Goal: Information Seeking & Learning: Learn about a topic

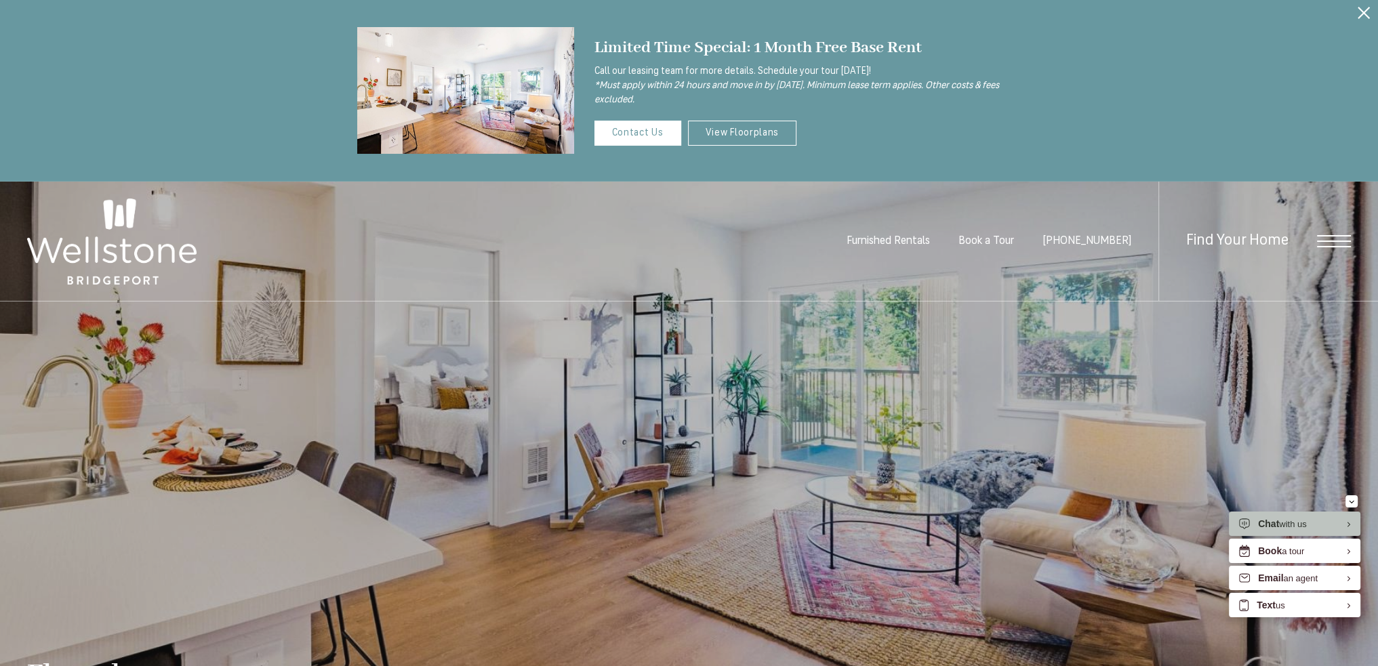
click at [1334, 241] on span "Open Menu" at bounding box center [1334, 241] width 34 height 1
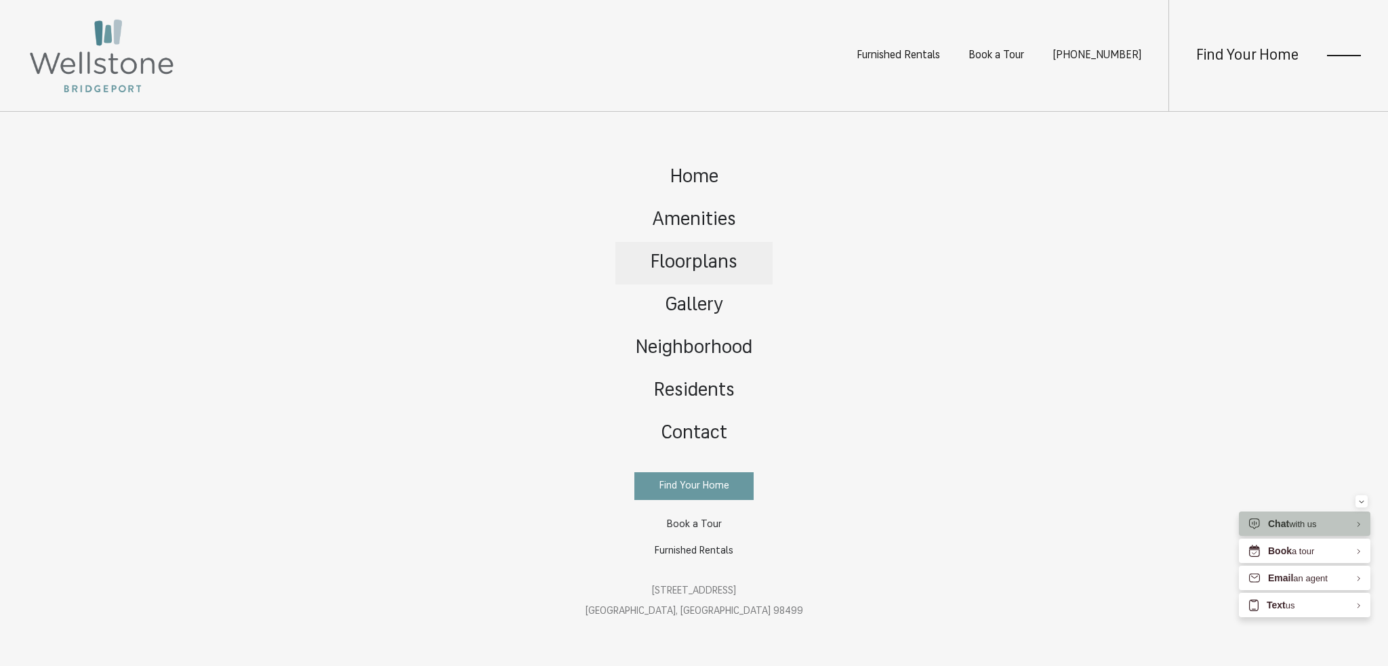
click at [701, 258] on span "Floorplans" at bounding box center [693, 262] width 87 height 19
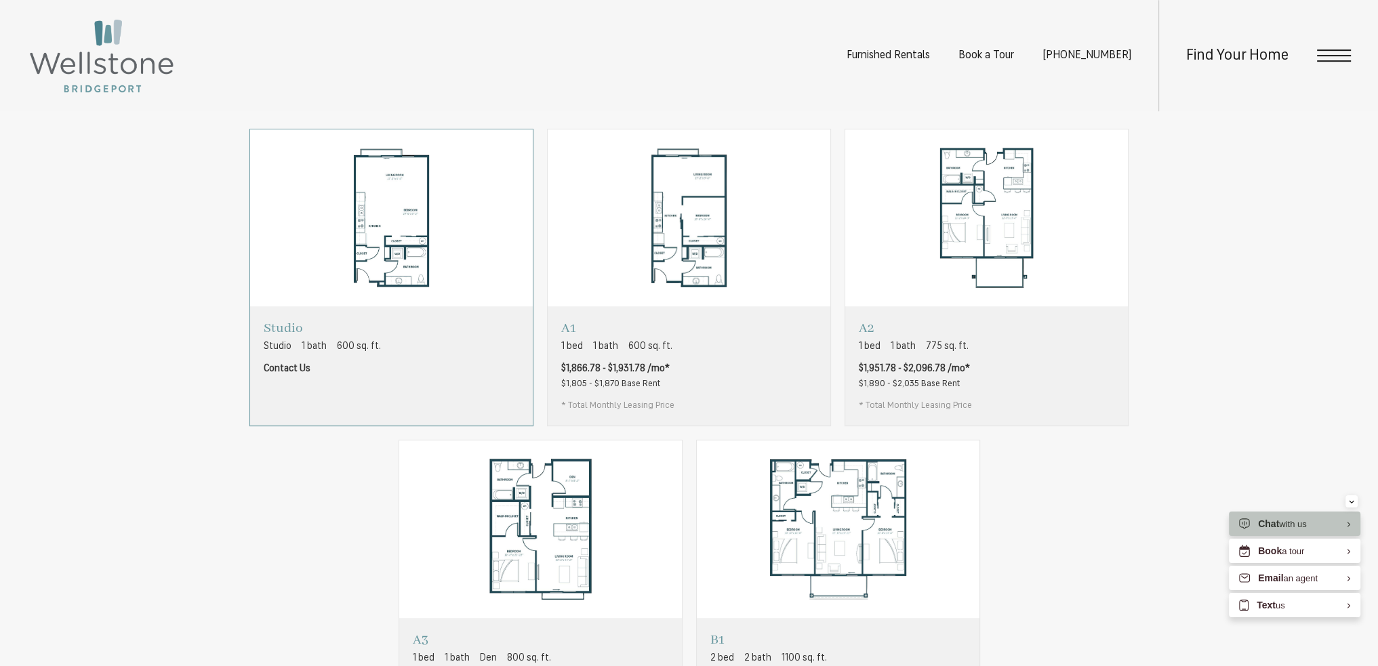
scroll to position [881, 0]
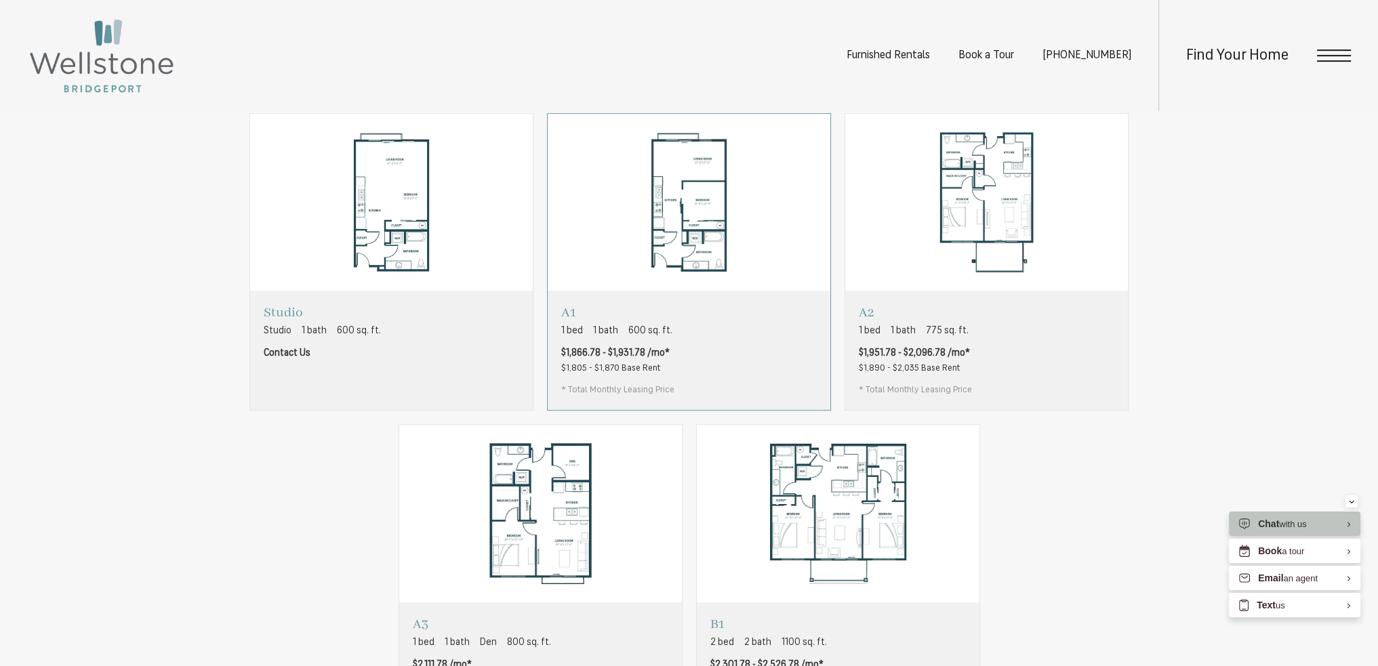
click at [675, 350] on div "A1 1 bed 1 bath 600 sq. ft. $1,866.78 - $1,931.78 /mo* $1,805 - $1,870 Base Ren…" at bounding box center [688, 350] width 283 height 119
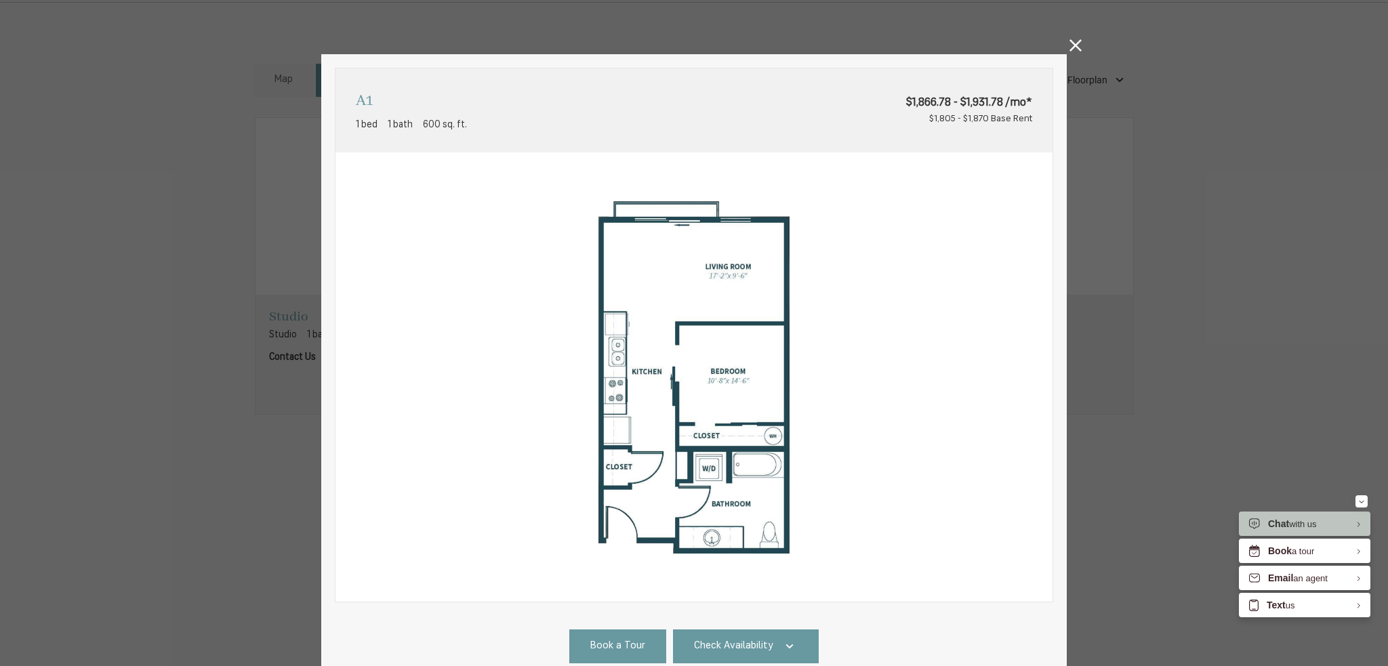
scroll to position [68, 0]
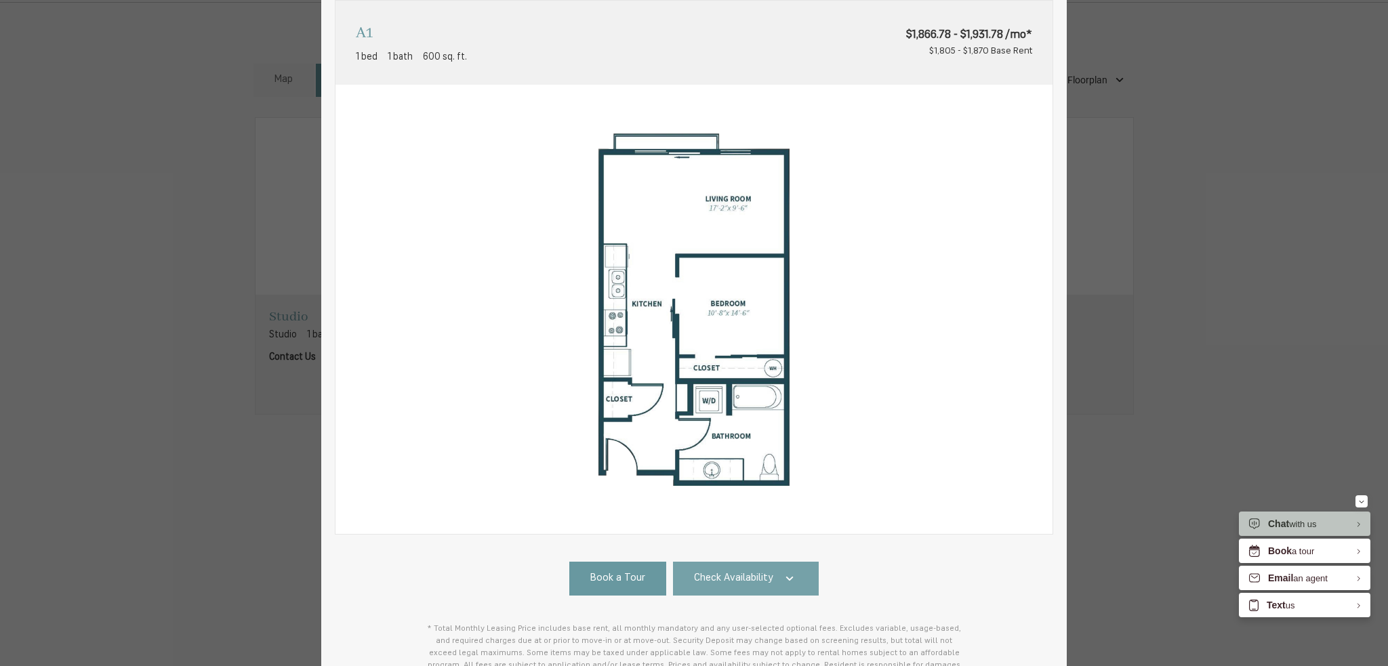
click at [708, 592] on link "Check Availability" at bounding box center [746, 579] width 146 height 34
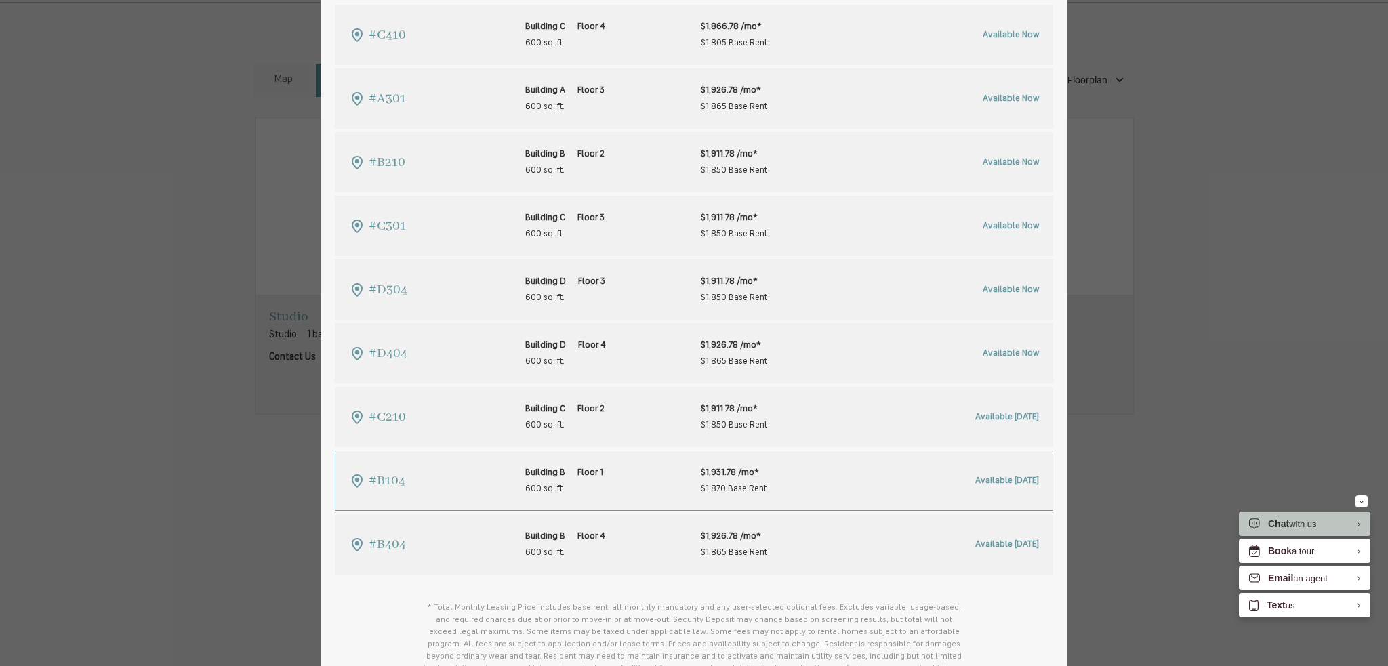
scroll to position [684, 0]
click at [1247, 316] on div "A1 1 bed 1 bath 600 sq. ft. $1,866.78 - $1,931.78 /mo* $1,805 - $1,870 Base Ren…" at bounding box center [694, 333] width 1388 height 666
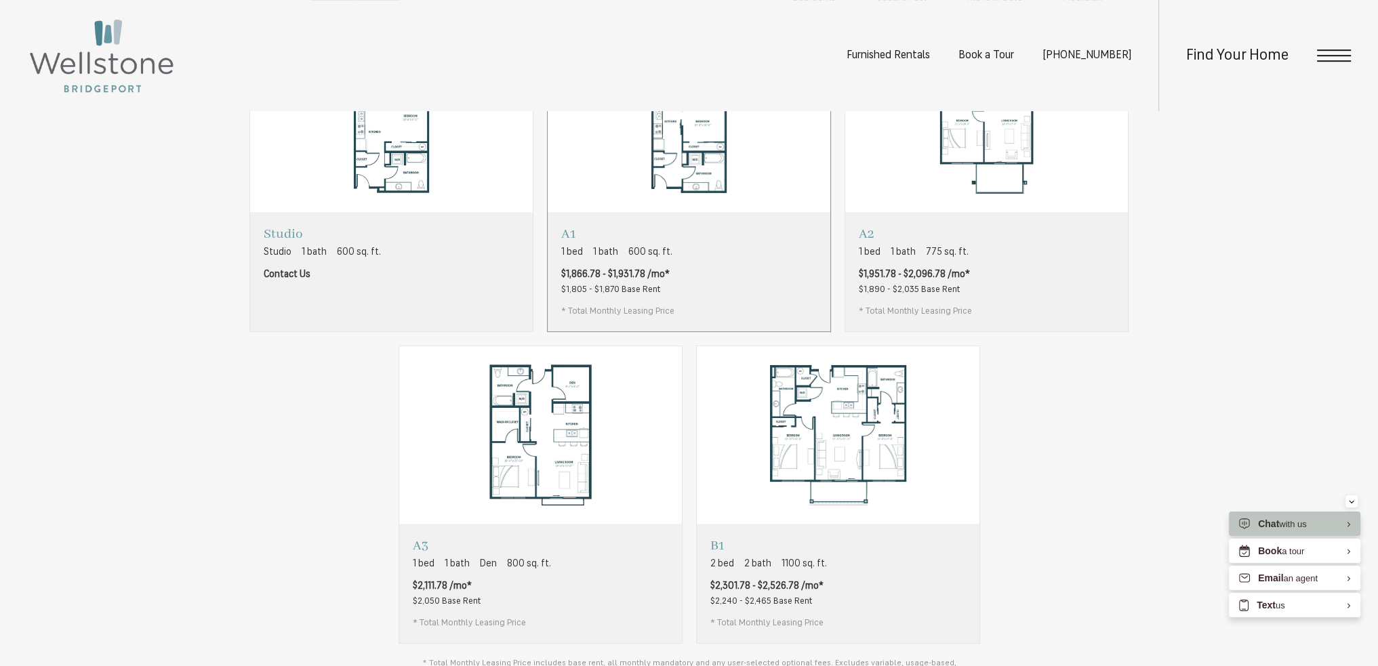
scroll to position [1084, 0]
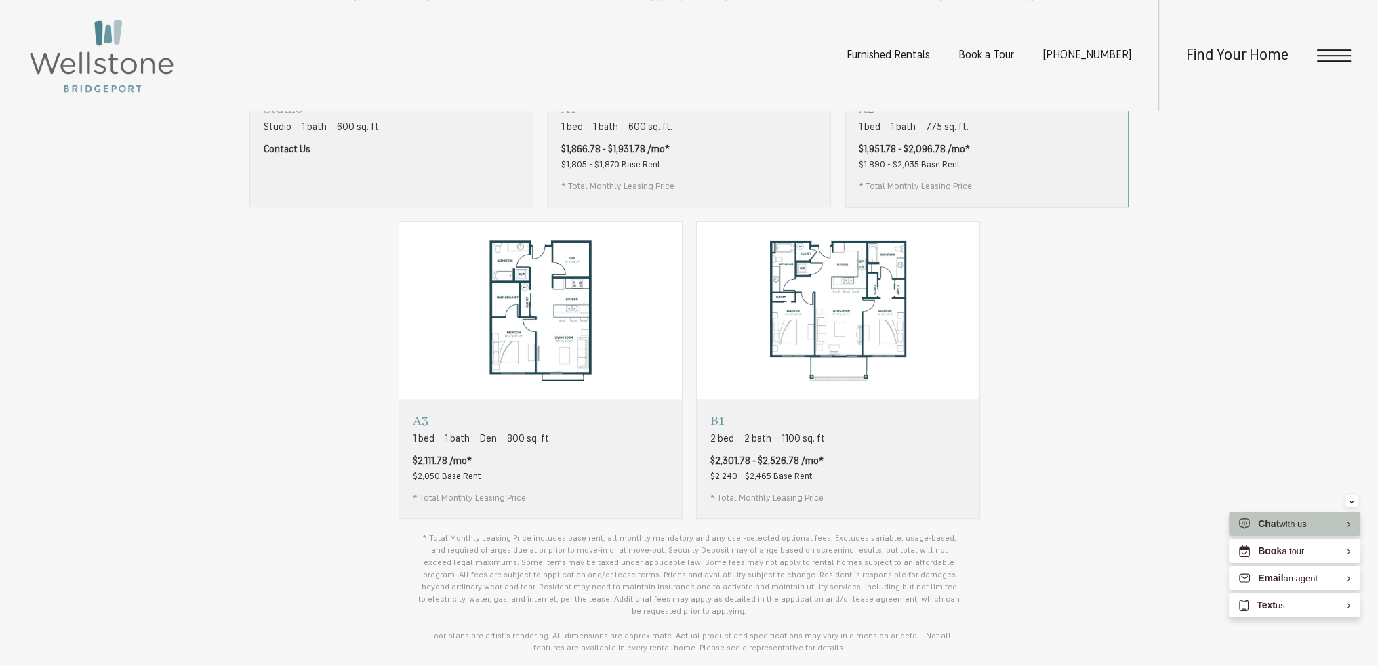
click at [987, 163] on div "A2 1 bed 1 bath 775 sq. ft. $1,951.78 - $2,096.78 /mo* $1,890 - $2,035 Base Ren…" at bounding box center [986, 146] width 283 height 119
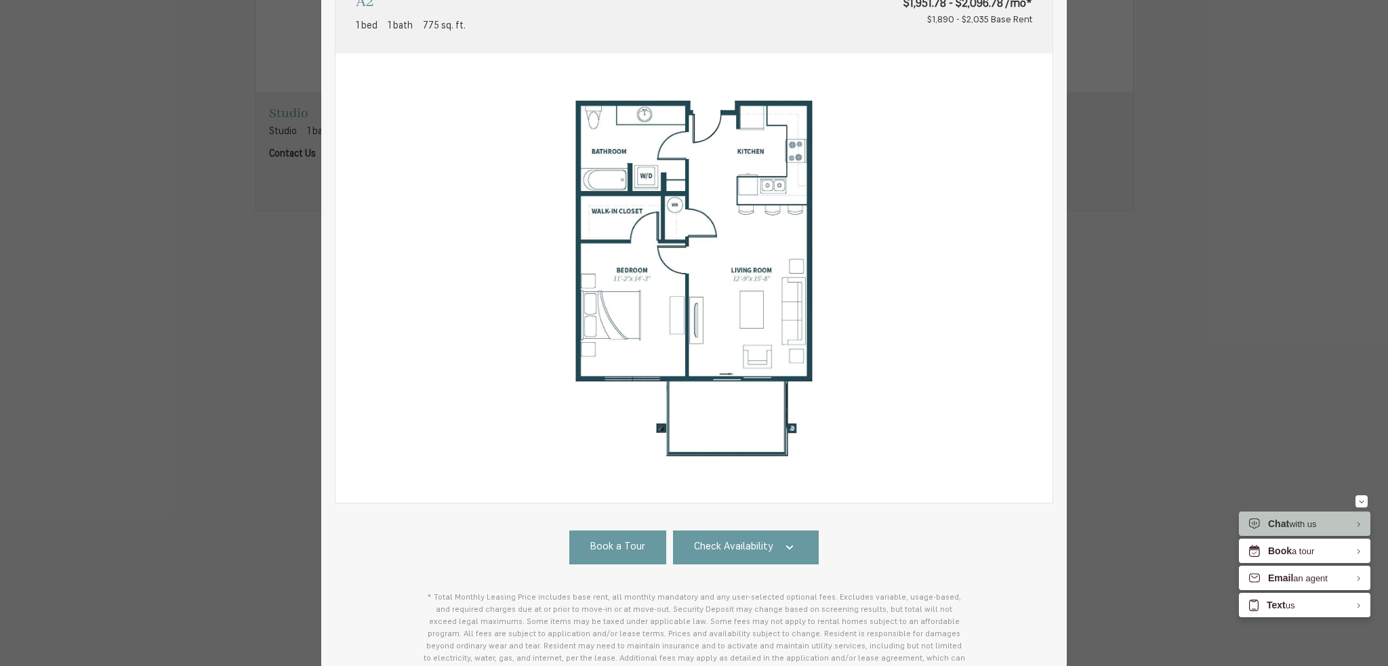
scroll to position [203, 0]
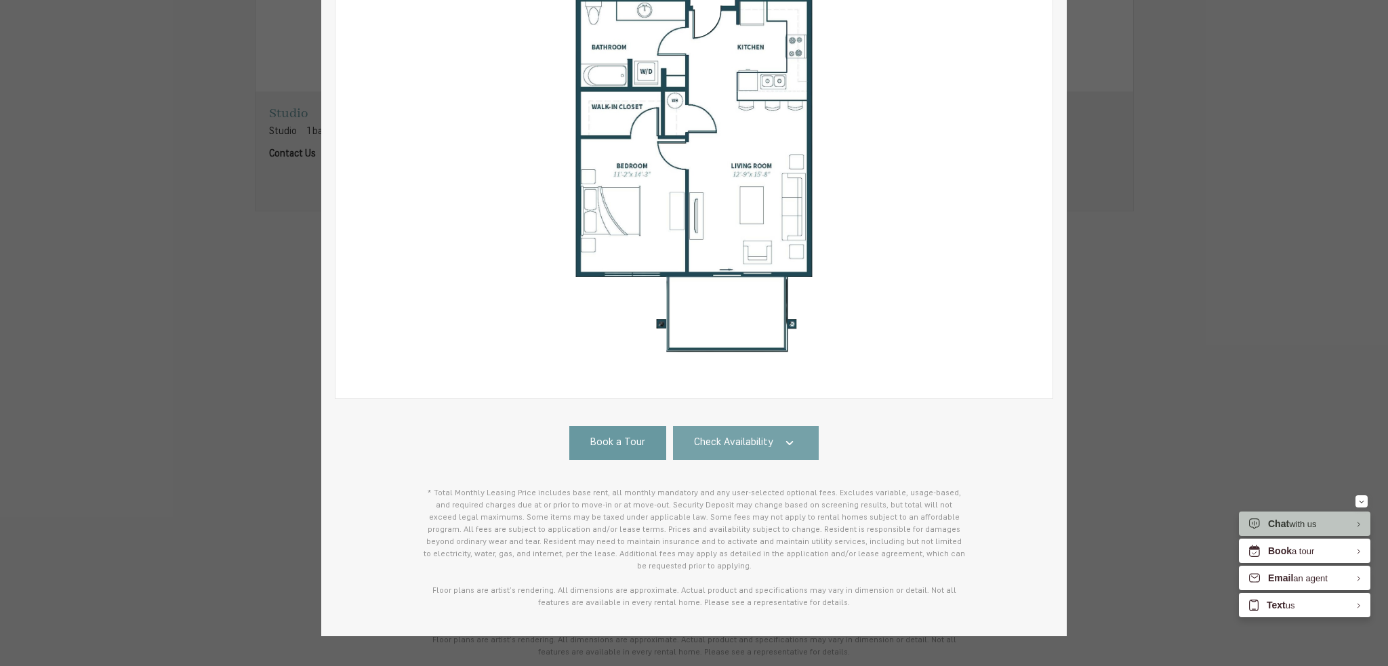
click at [781, 459] on div "Book a Tour Check Availability #A413 Building A Floor 4 775 sq. ft." at bounding box center [694, 517] width 718 height 183
click at [781, 452] on link "Check Availability" at bounding box center [746, 443] width 146 height 34
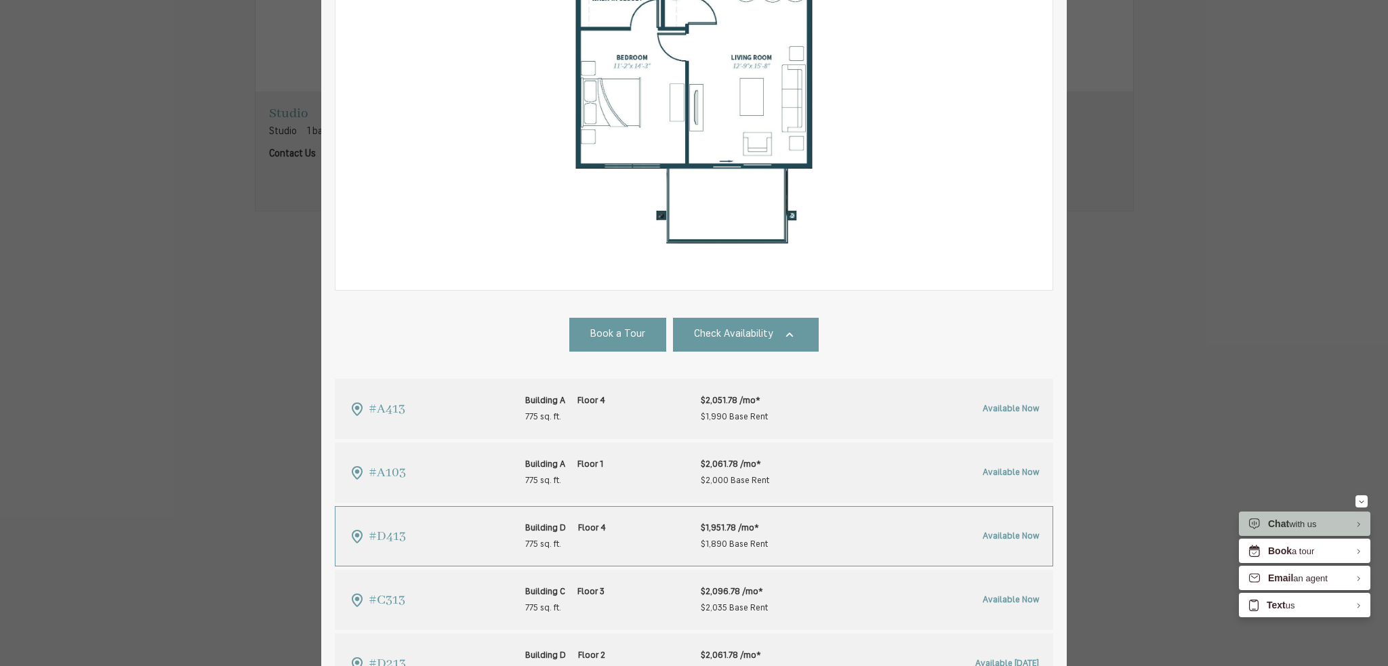
scroll to position [566, 0]
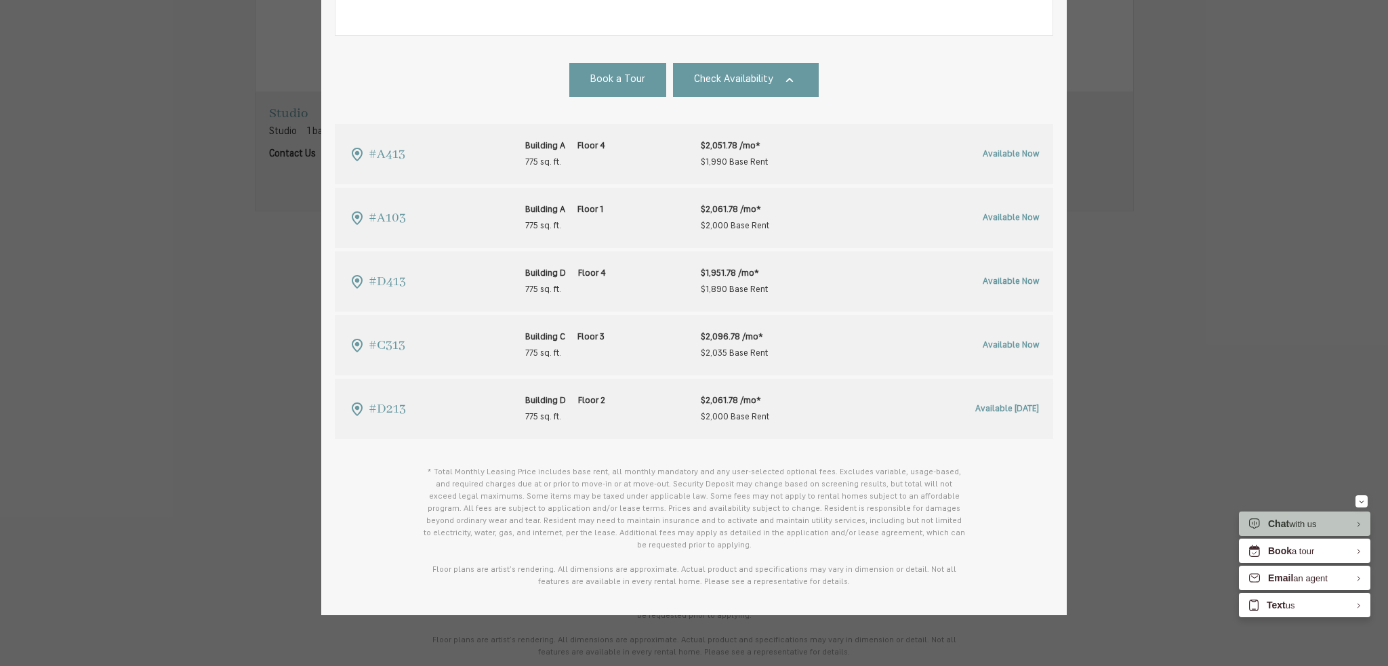
click at [278, 234] on div "A2 1 bed 1 bath 775 sq. ft. $1,951.78 - $2,096.78 /mo* $1,890 - $2,035 Base Ren…" at bounding box center [694, 333] width 1388 height 666
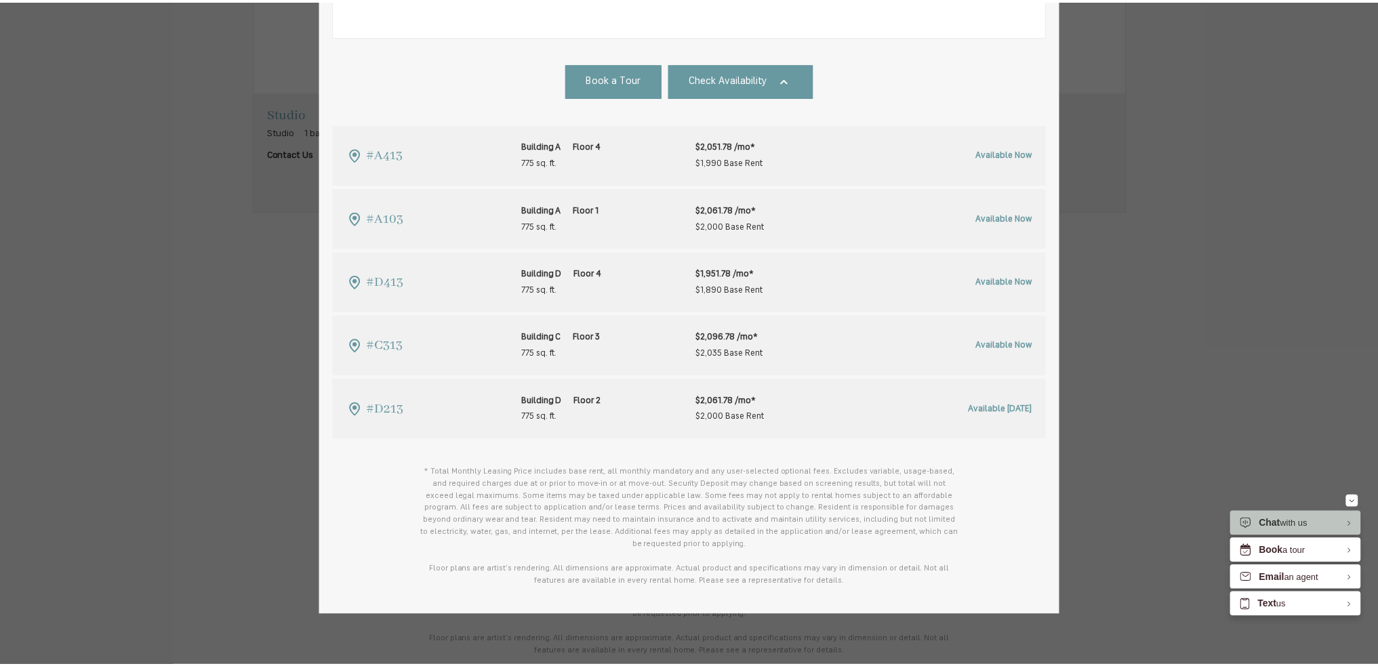
scroll to position [1084, 0]
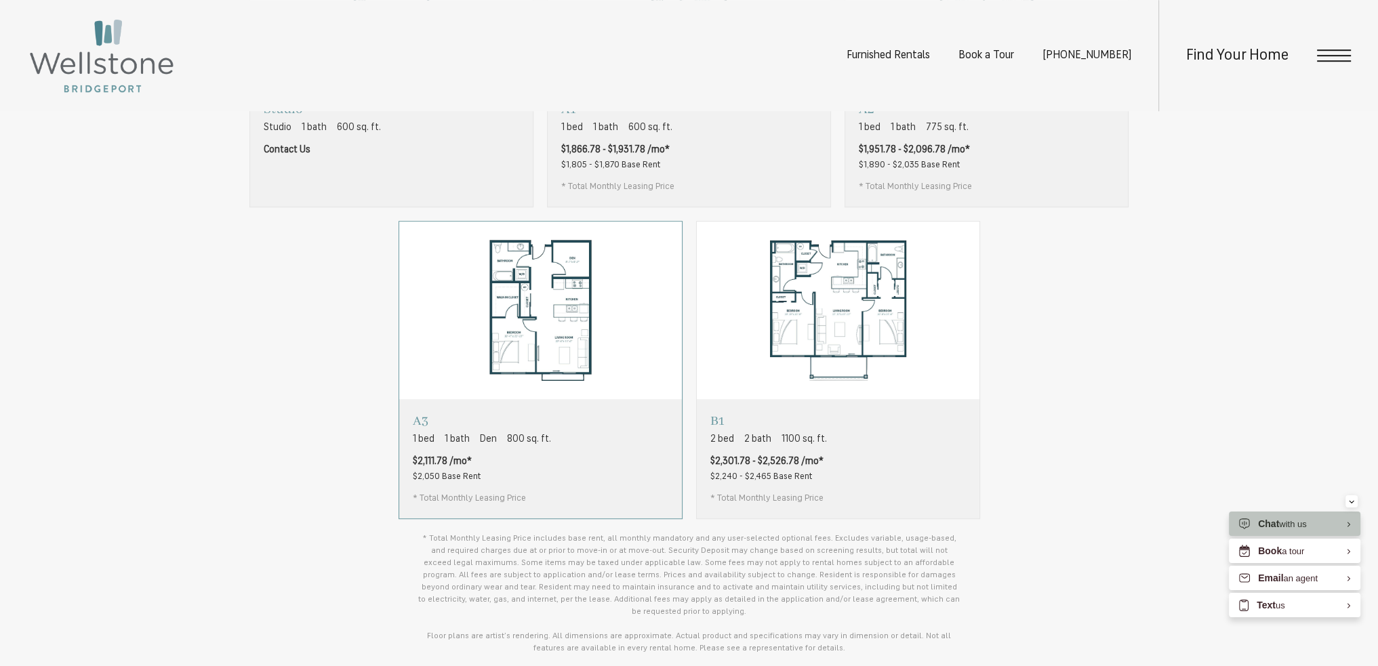
click at [569, 352] on img "View floorplan A3" at bounding box center [540, 311] width 283 height 178
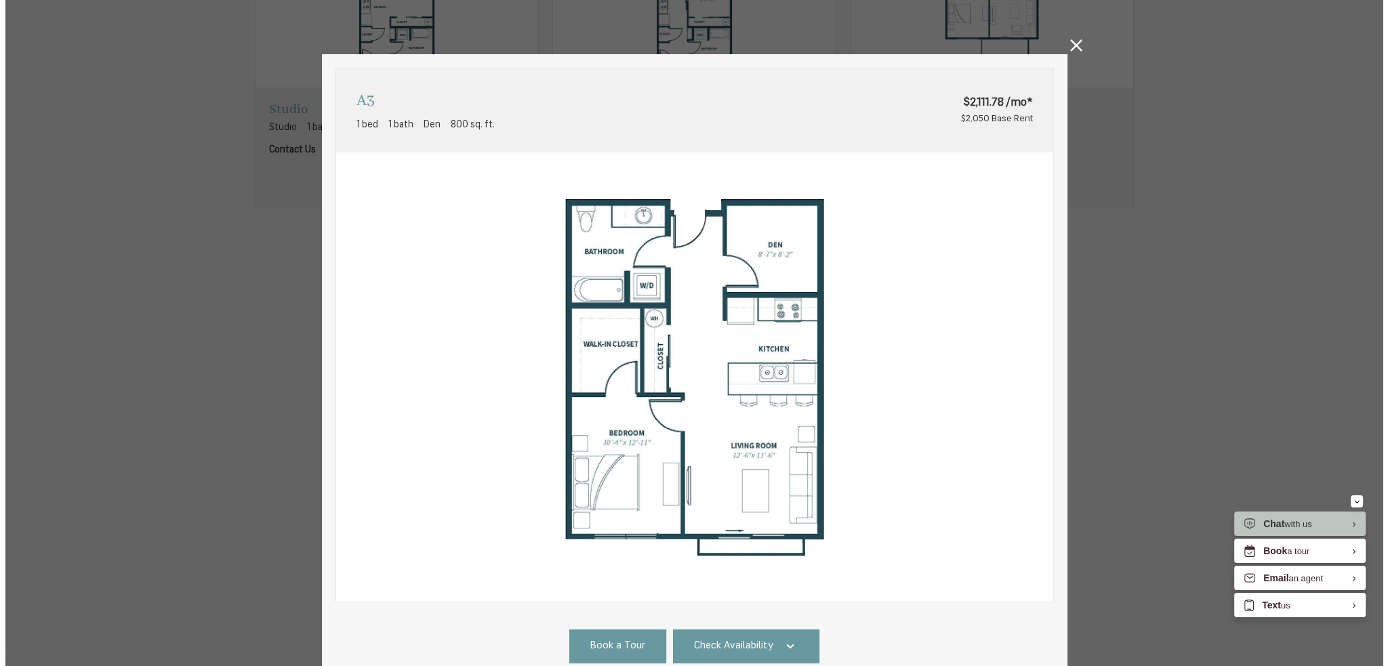
scroll to position [0, 0]
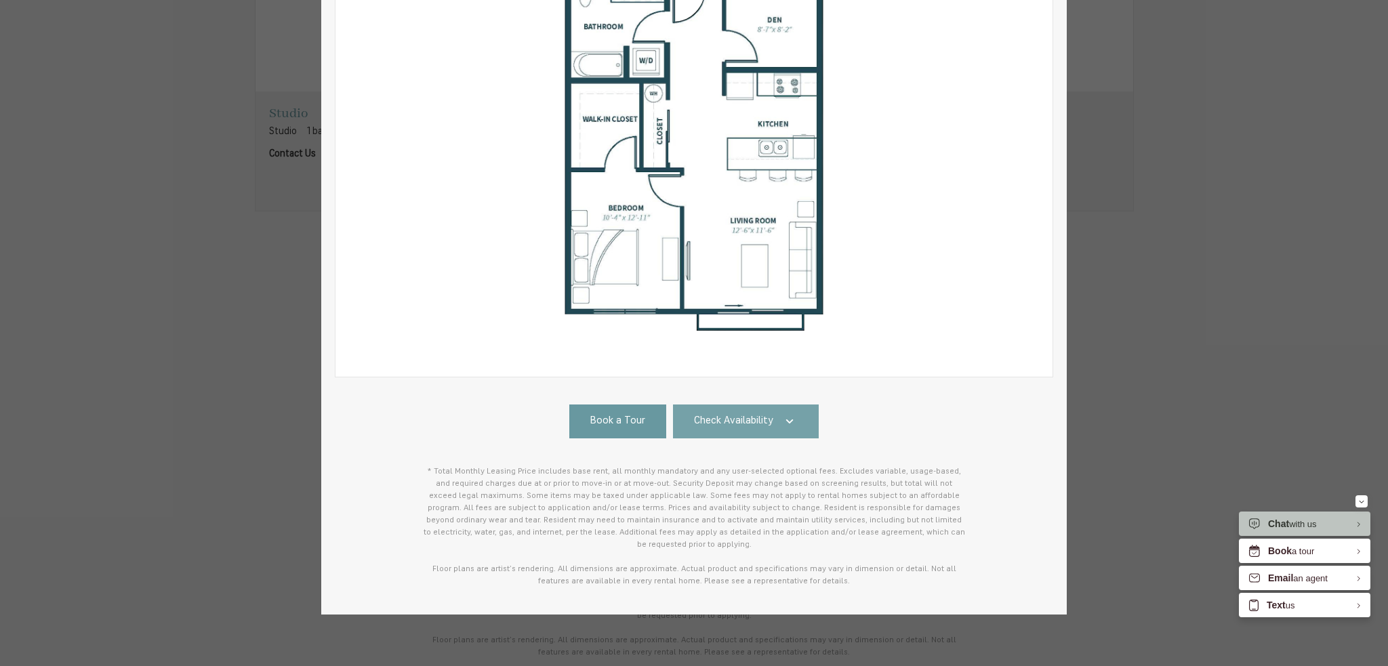
click at [753, 415] on span "Check Availability" at bounding box center [733, 422] width 79 height 16
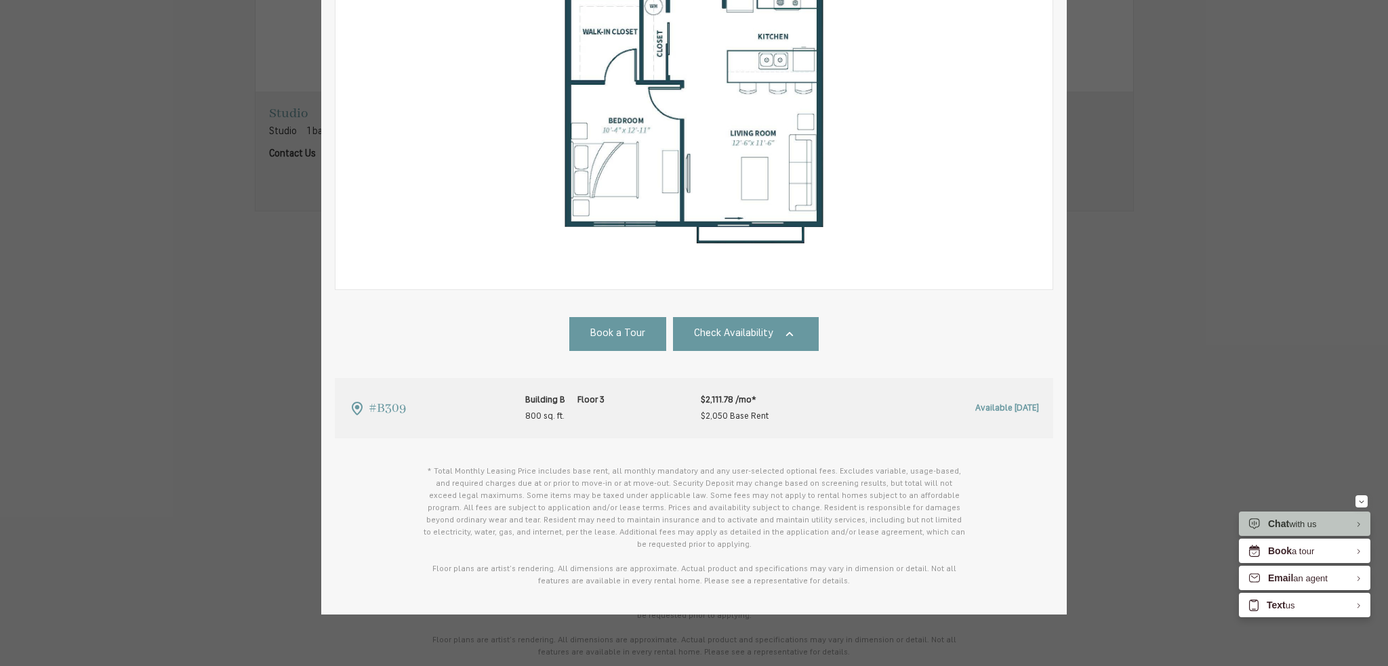
scroll to position [312, 0]
drag, startPoint x: 107, startPoint y: 342, endPoint x: 337, endPoint y: 328, distance: 230.1
click at [107, 342] on div "A3 1 bed 1 bath Den 800 sq. ft. $2,111.78 /mo* $2,050 Base Rent 2D 3D" at bounding box center [694, 333] width 1388 height 666
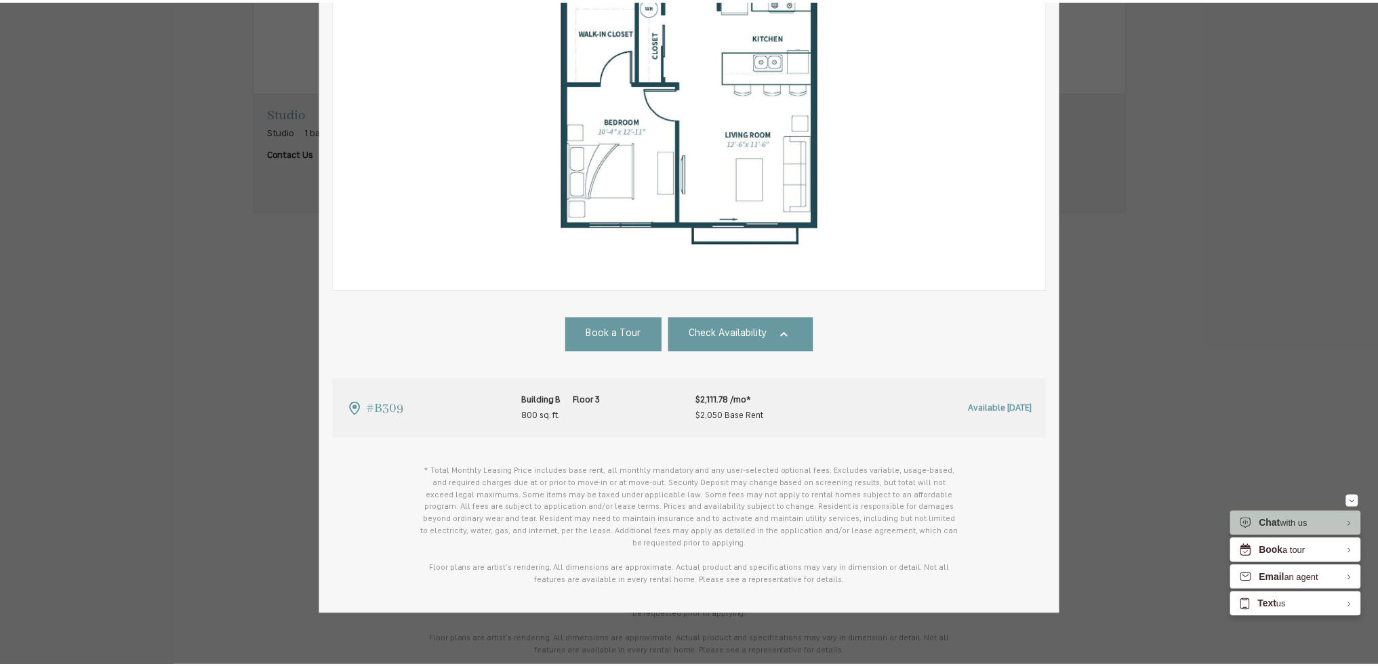
scroll to position [1084, 0]
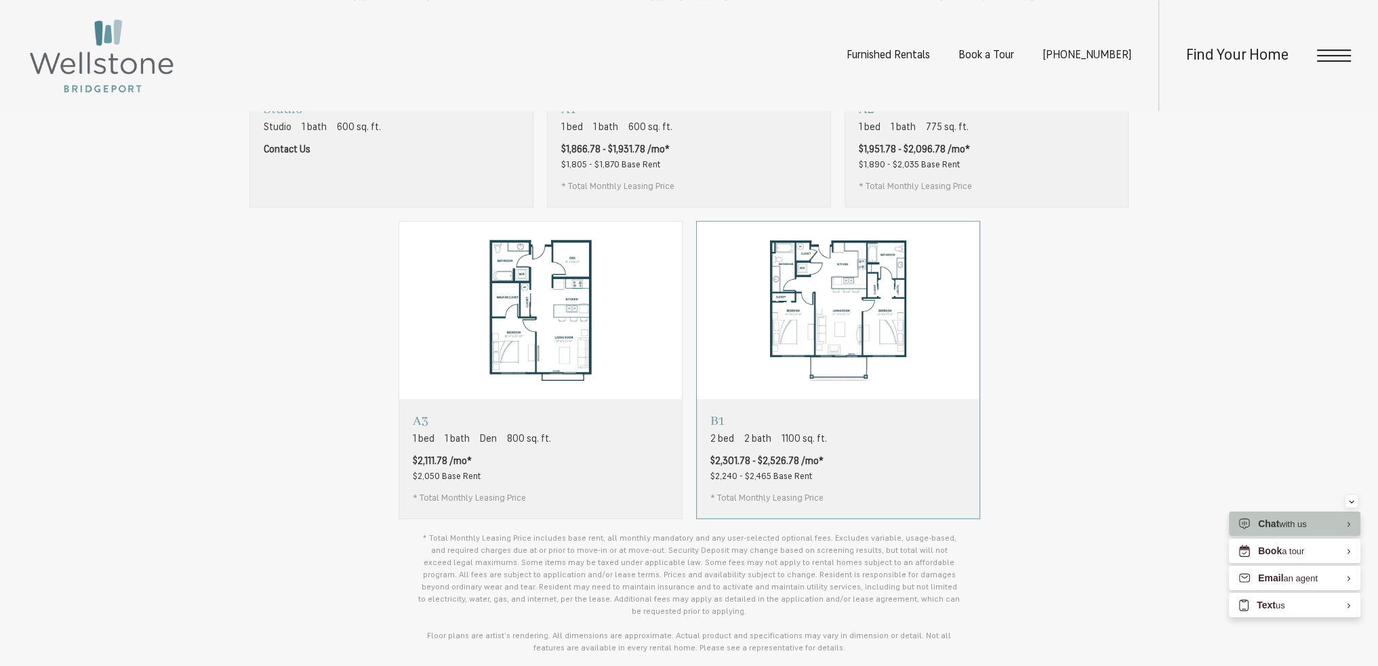
click at [825, 399] on img "View floorplan B1" at bounding box center [838, 311] width 283 height 178
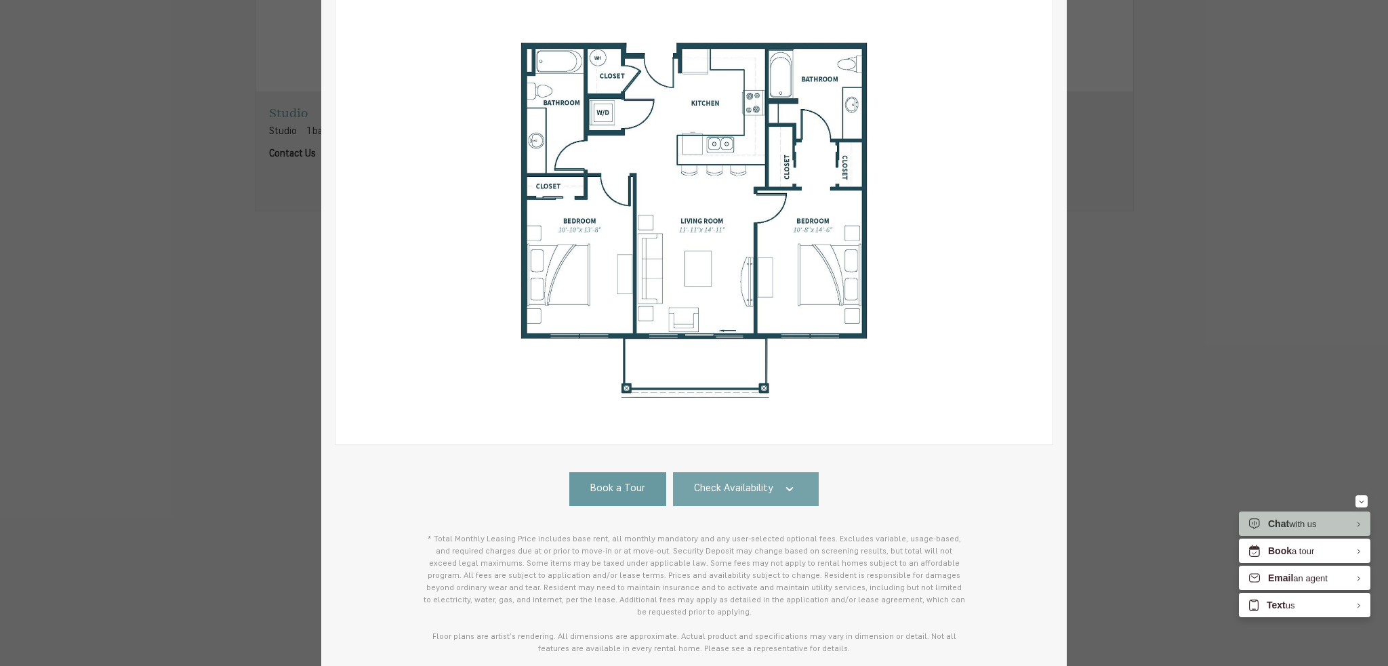
click at [709, 491] on span "Check Availability" at bounding box center [733, 490] width 79 height 16
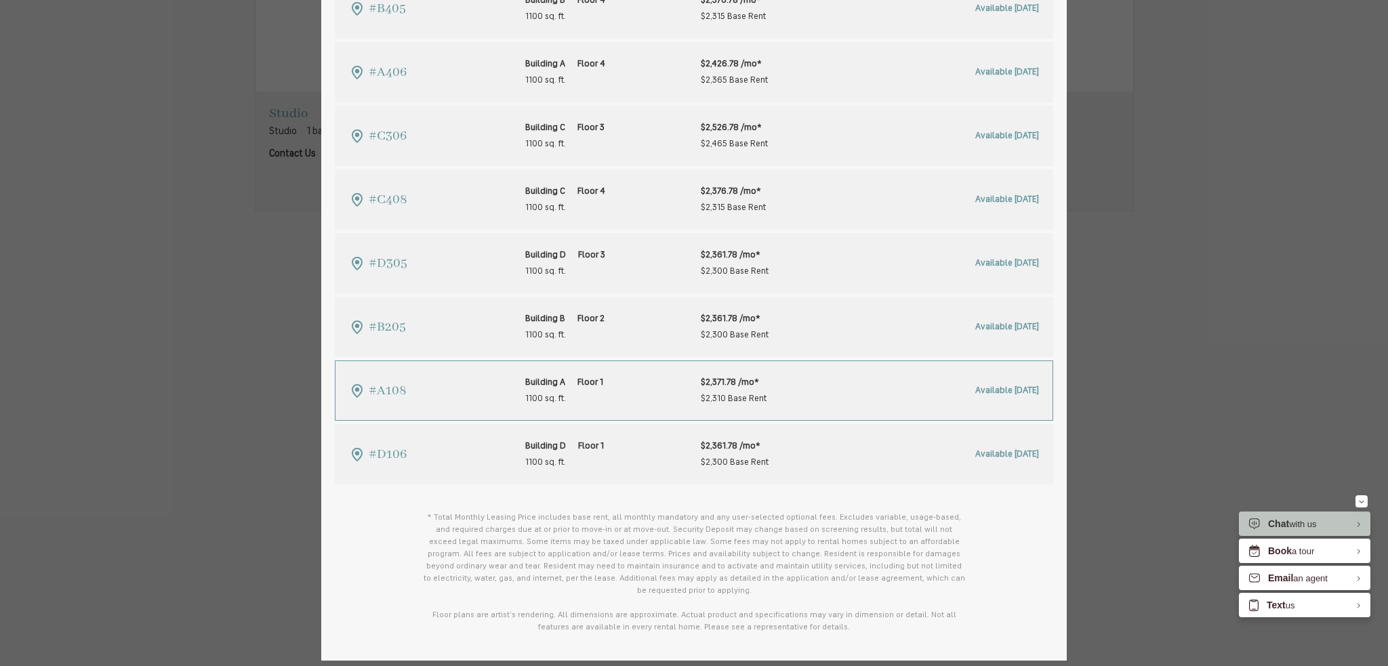
scroll to position [975, 0]
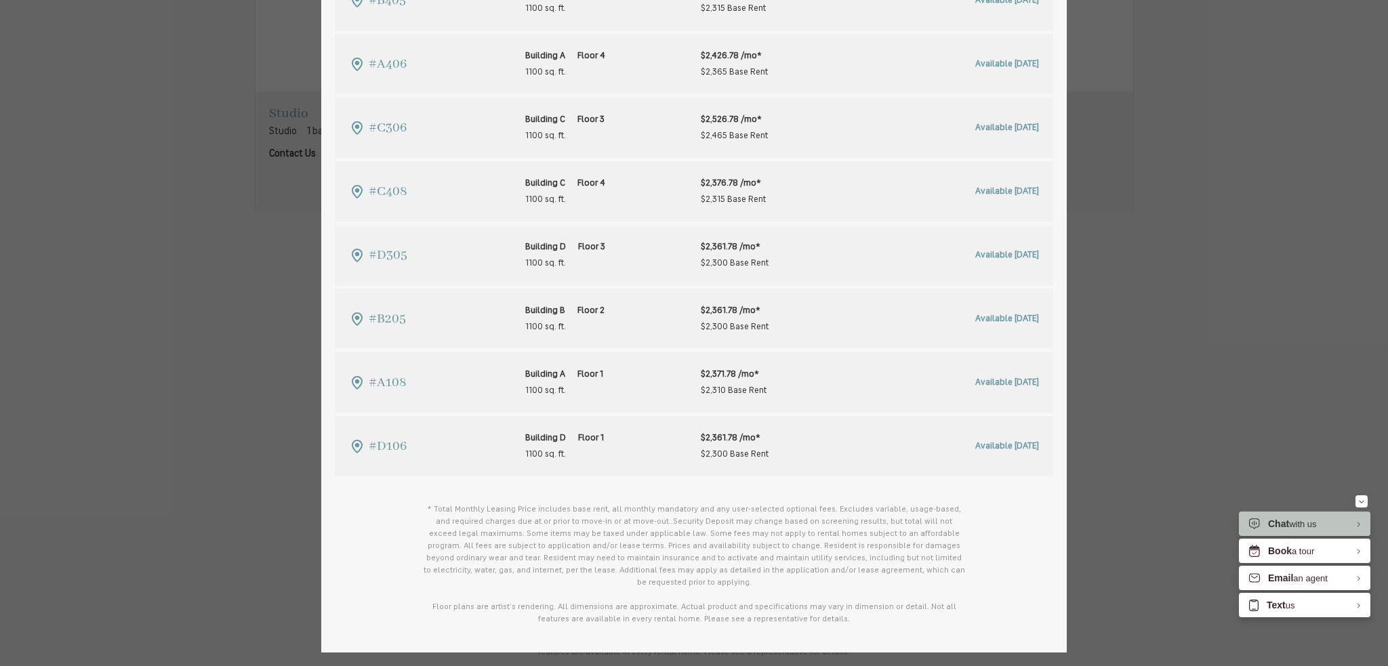
click at [257, 292] on div "B1 2 bed 2 bath 1100 sq. ft. $2,301.78 - $2,526.78 /mo* $2,240 - $2,465 Base Re…" at bounding box center [694, 333] width 1388 height 666
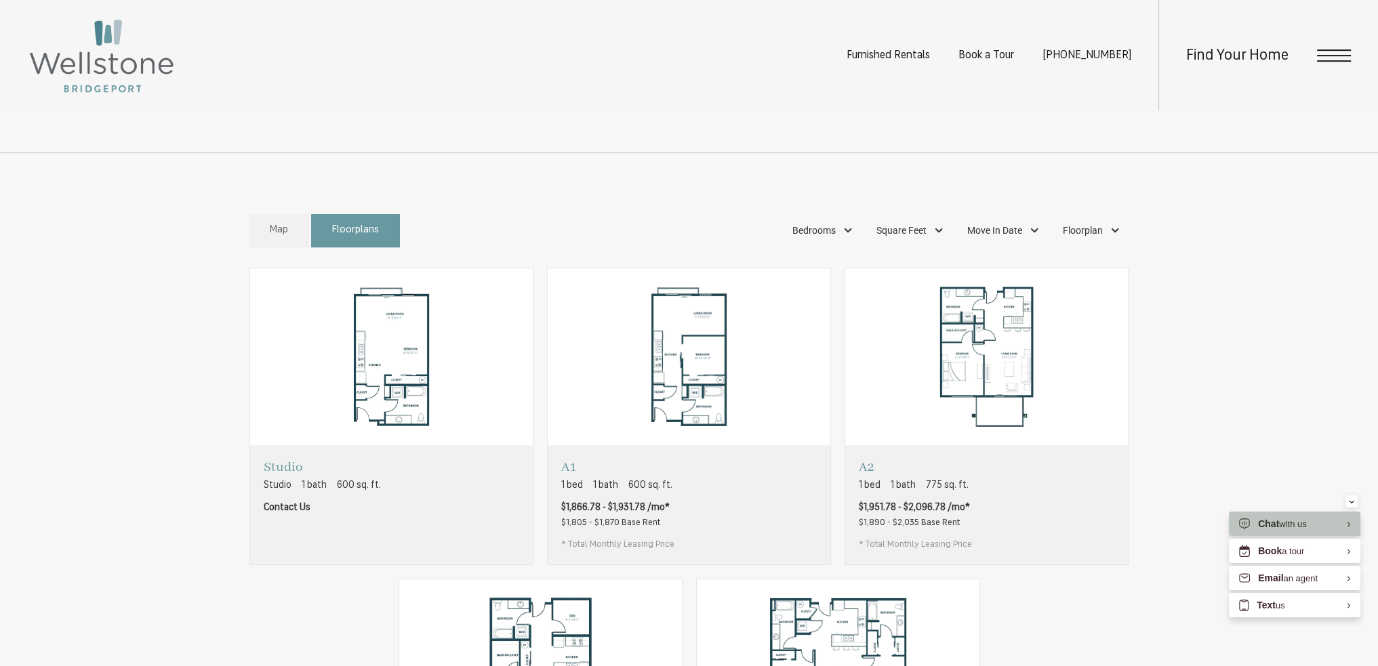
scroll to position [813, 0]
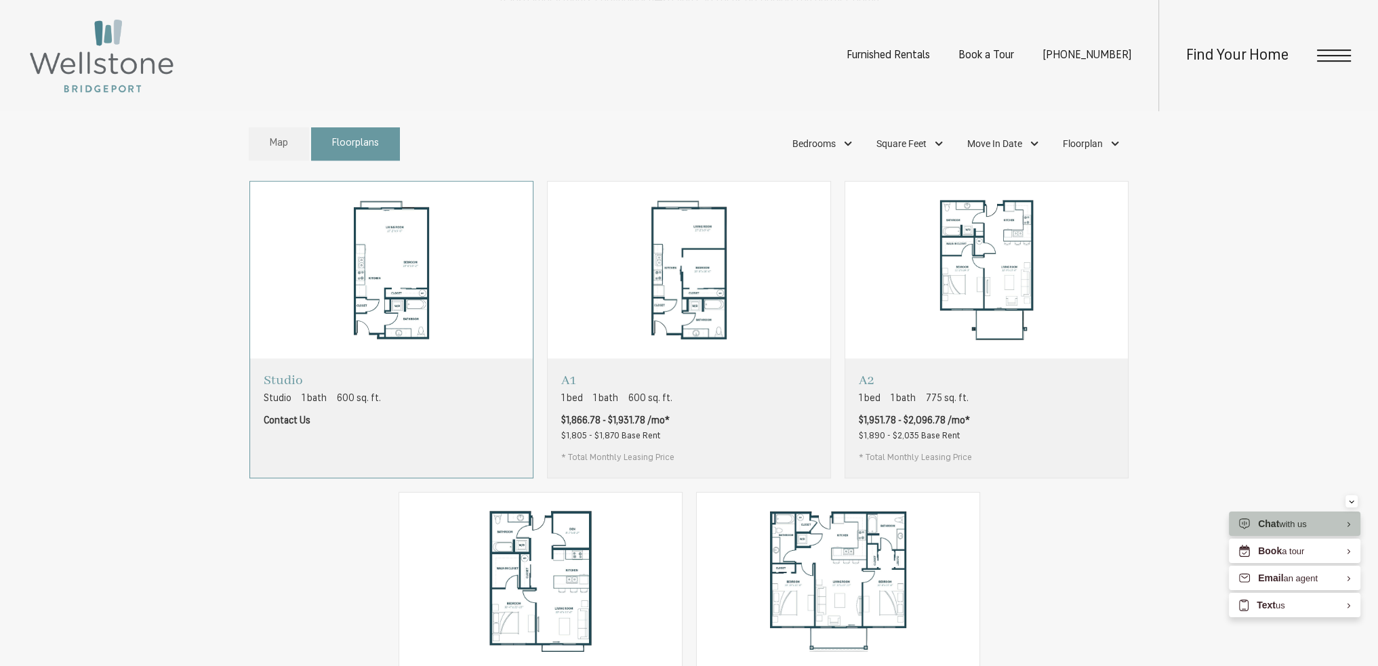
click at [417, 349] on img "View floorplan Studio" at bounding box center [391, 271] width 283 height 178
click at [548, 392] on div "A1 1 bed 1 bath 600 sq. ft. $1,866.78 - $1,931.78 /mo* $1,805 - $1,870 Base Ren…" at bounding box center [688, 417] width 283 height 119
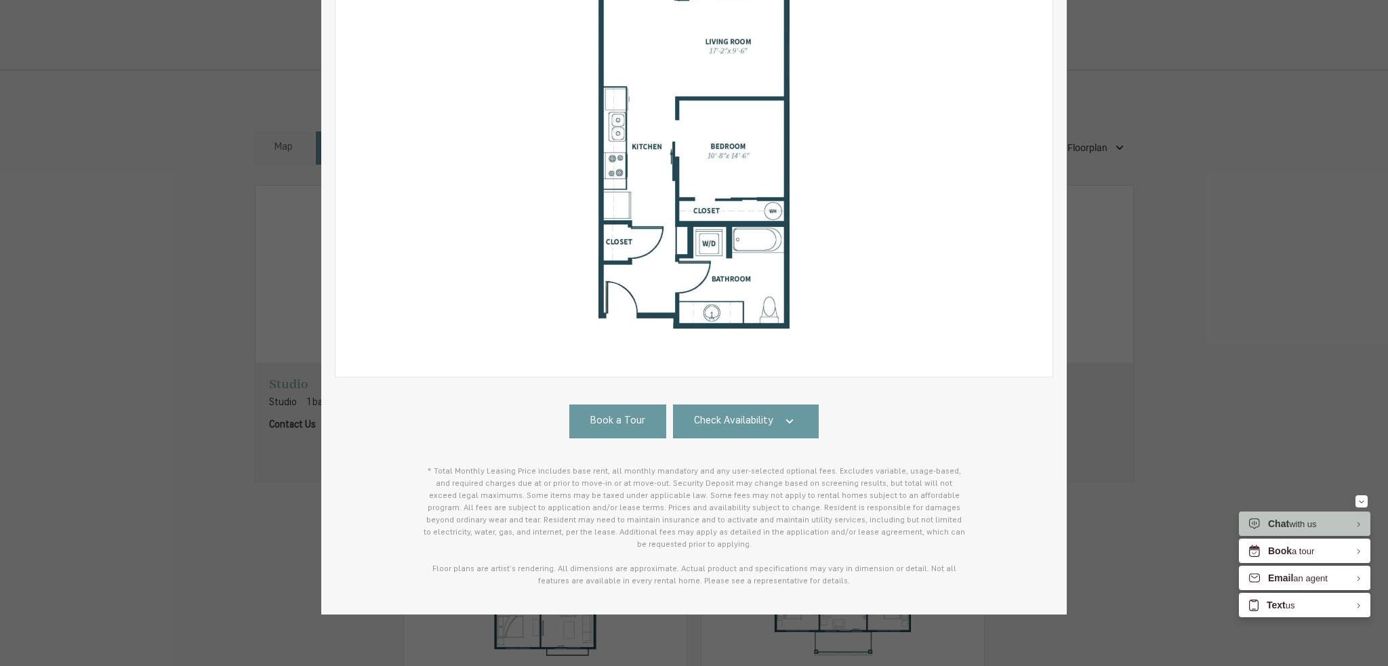
scroll to position [0, 0]
click at [755, 416] on span "Check Availability" at bounding box center [733, 422] width 79 height 16
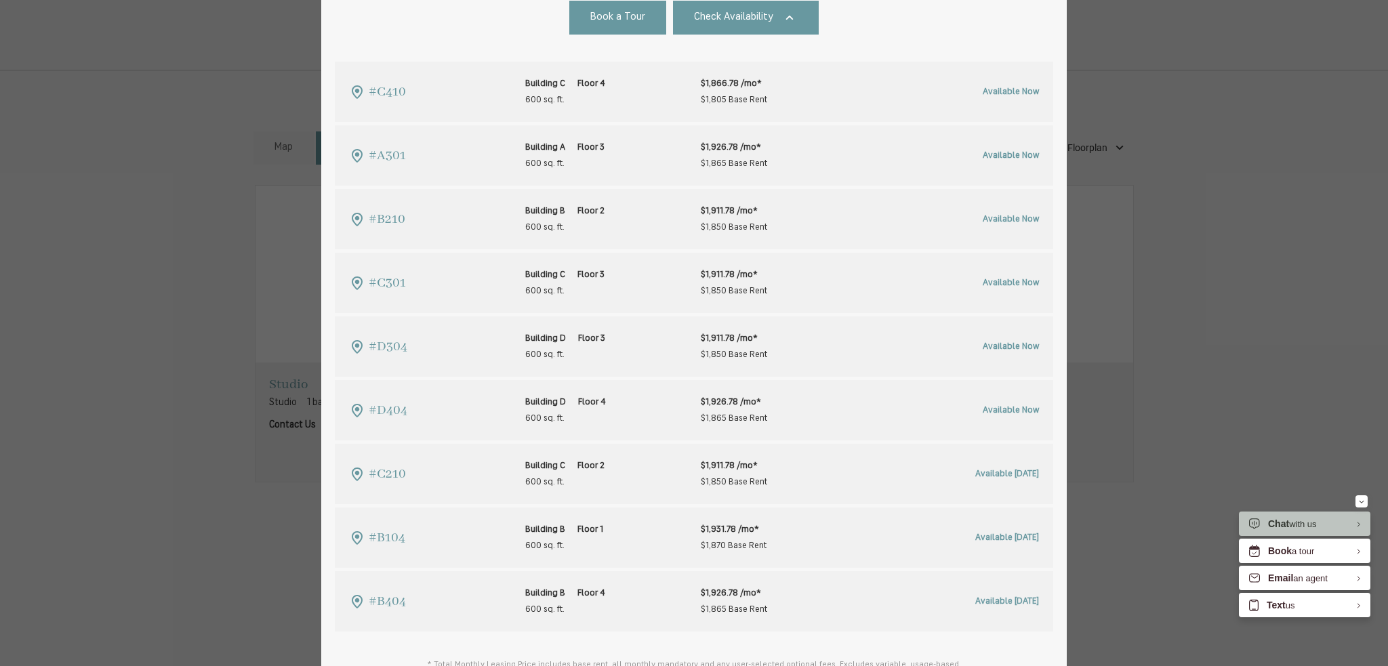
scroll to position [636, 0]
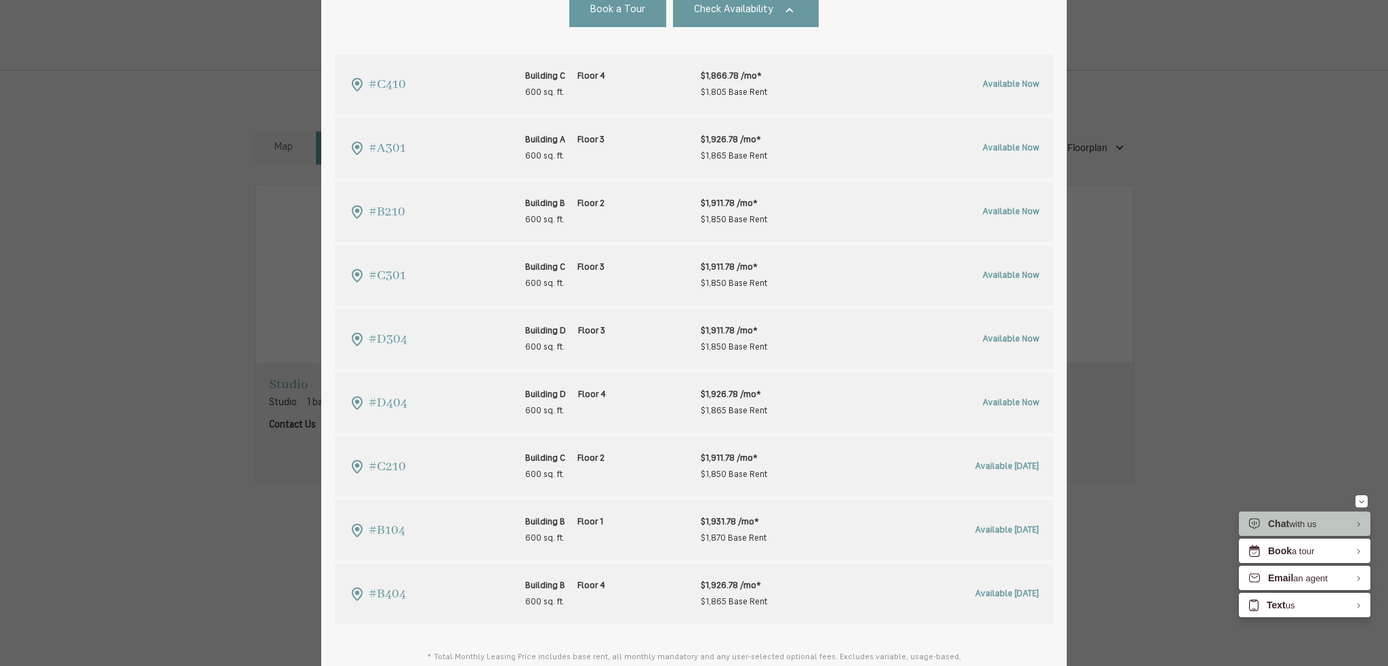
click at [176, 244] on div "A1 1 bed 1 bath 600 sq. ft. $1,866.78 - $1,931.78 /mo* $1,805 - $1,870 Base Ren…" at bounding box center [694, 333] width 1388 height 666
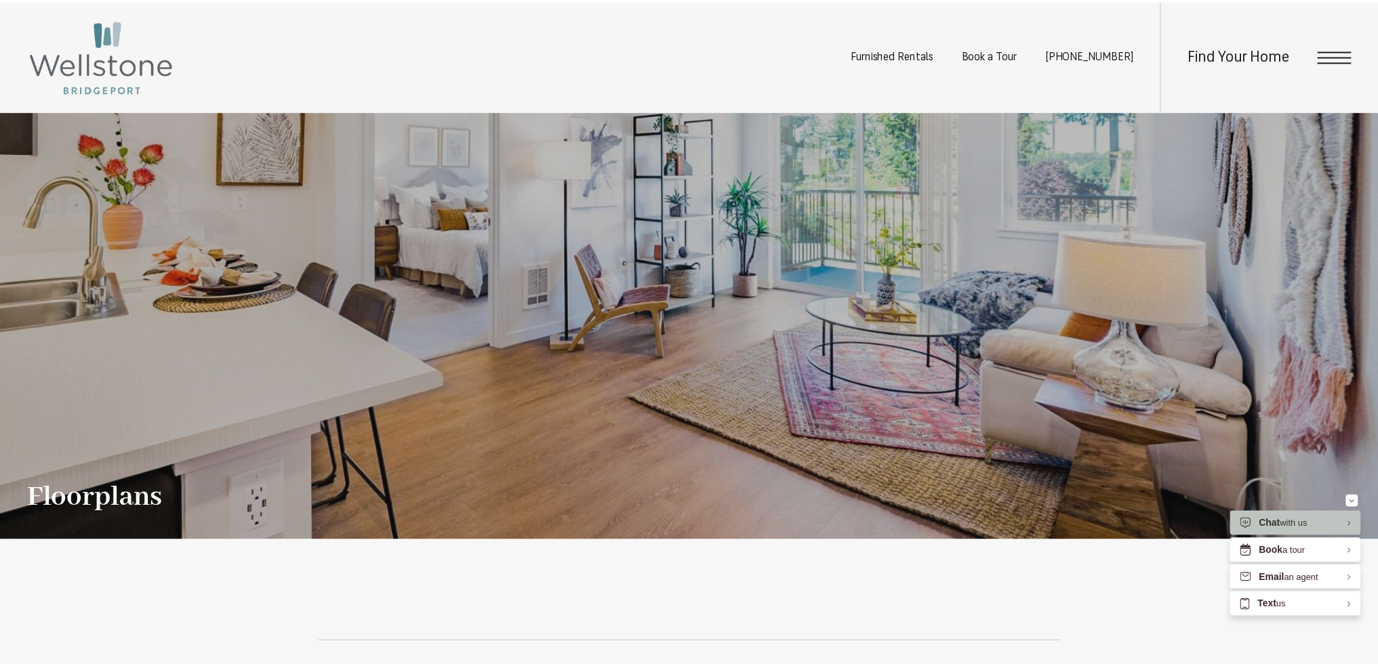
scroll to position [813, 0]
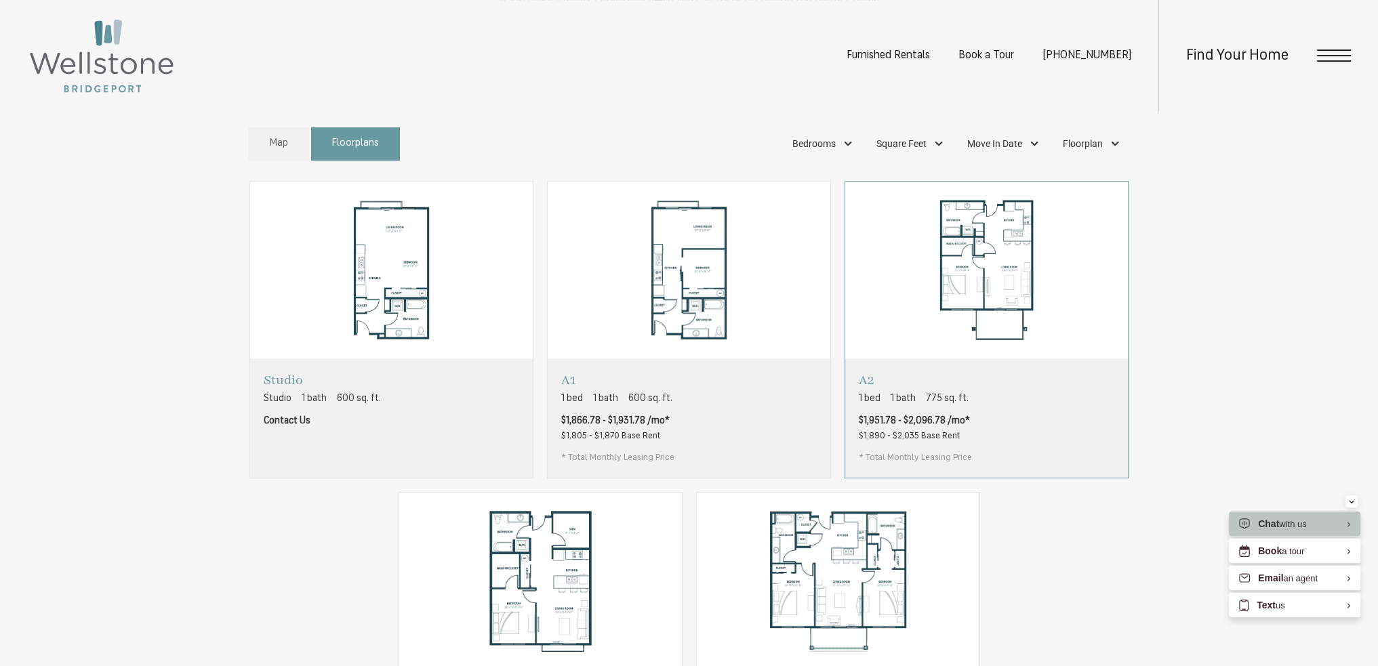
click at [999, 444] on div "A2 1 bed 1 bath 775 sq. ft. $1,951.78 - $2,096.78 /mo* $1,890 - $2,035 Base Ren…" at bounding box center [986, 417] width 283 height 119
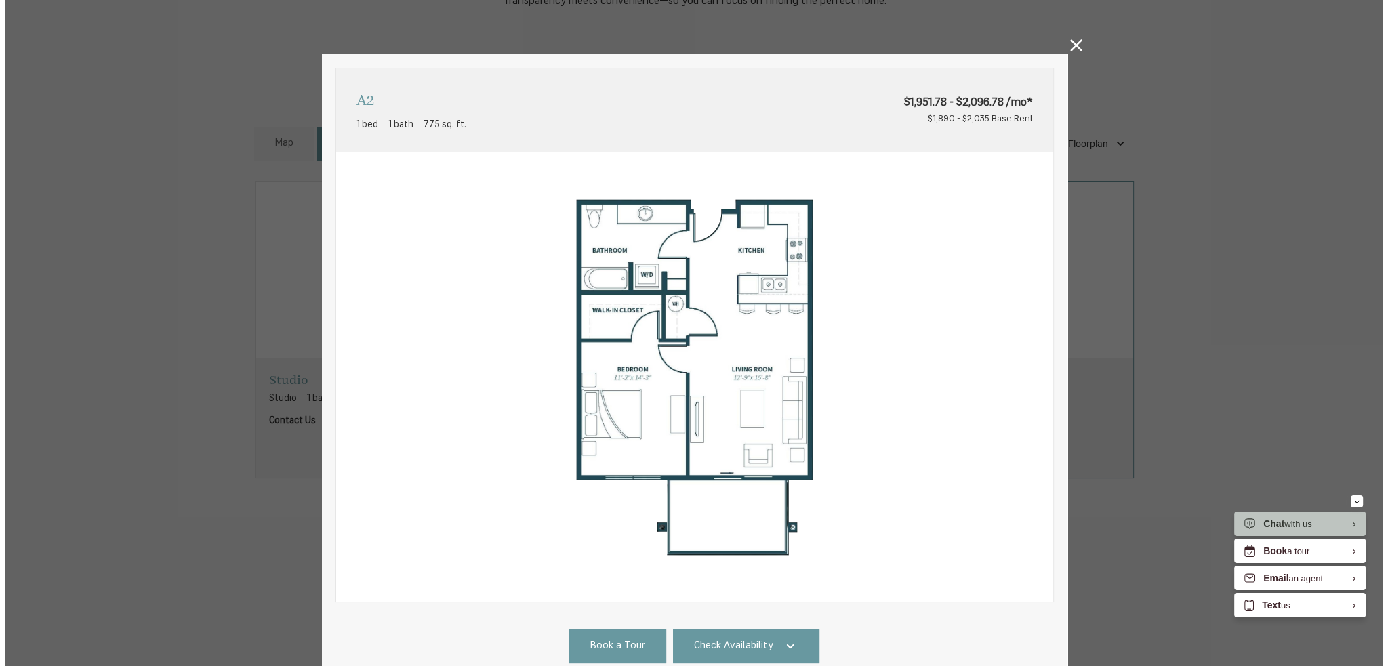
scroll to position [0, 0]
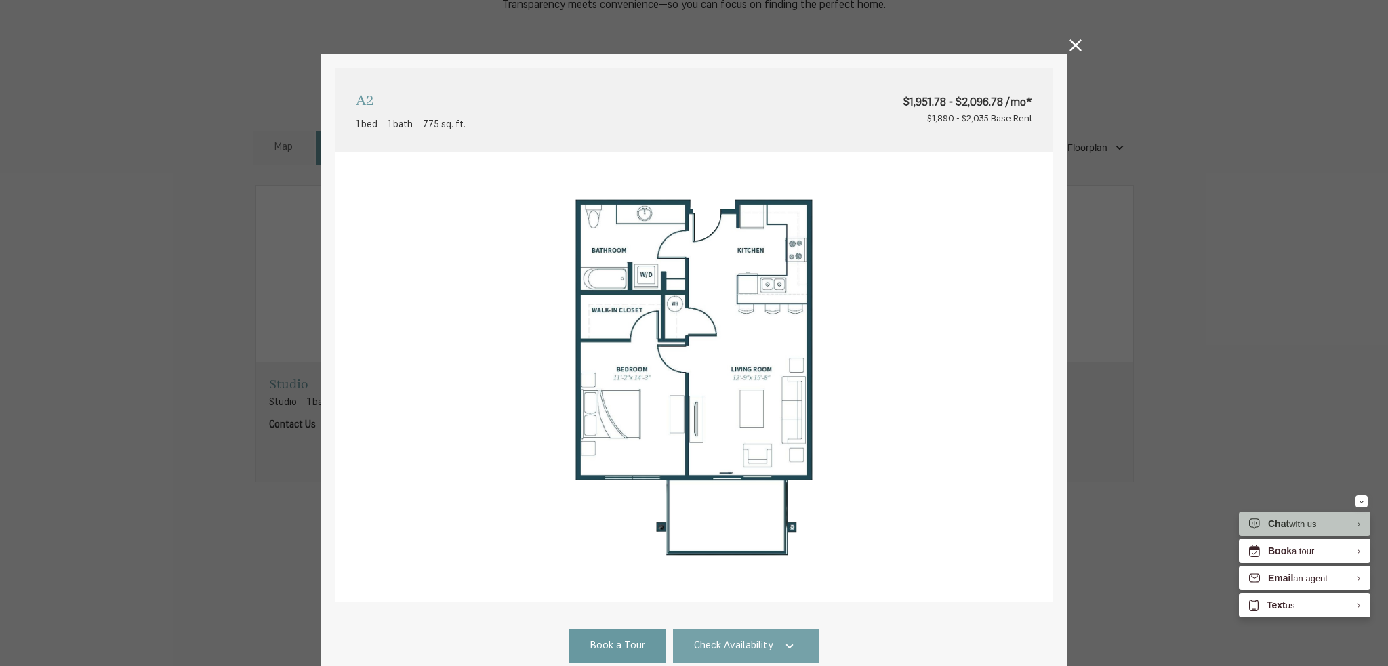
click at [716, 644] on span "Check Availability" at bounding box center [733, 647] width 79 height 16
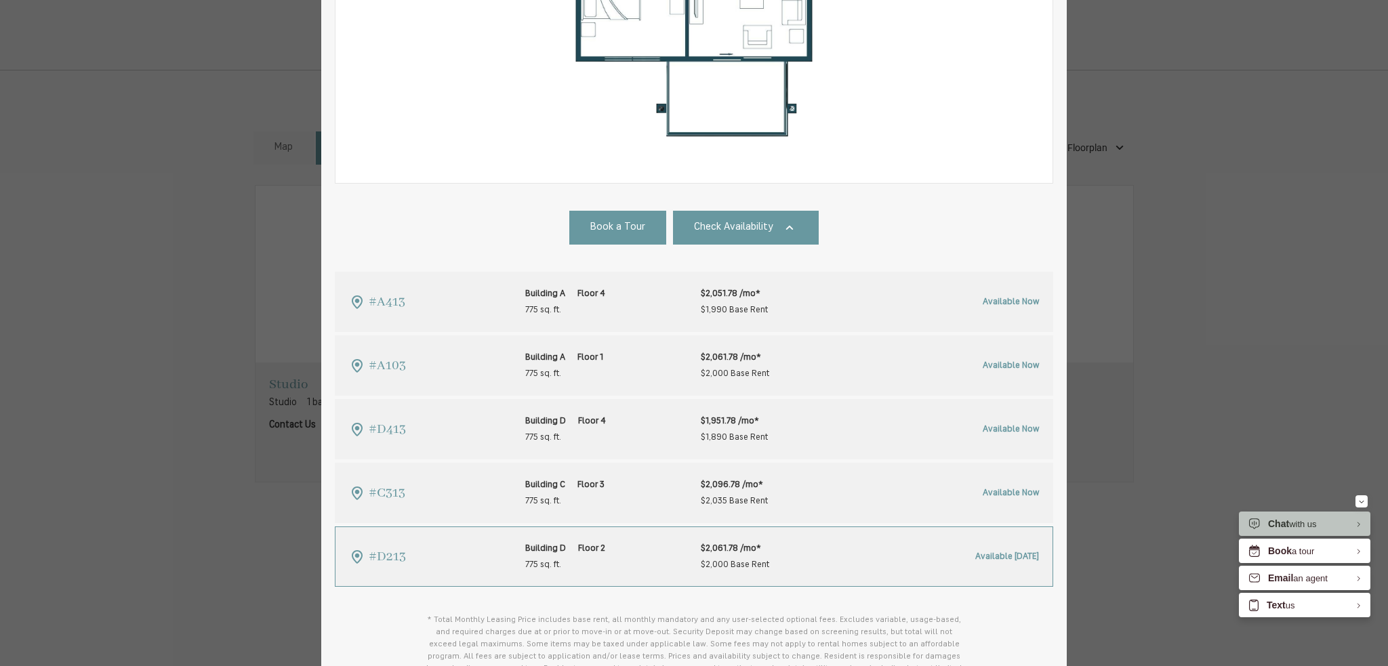
scroll to position [566, 0]
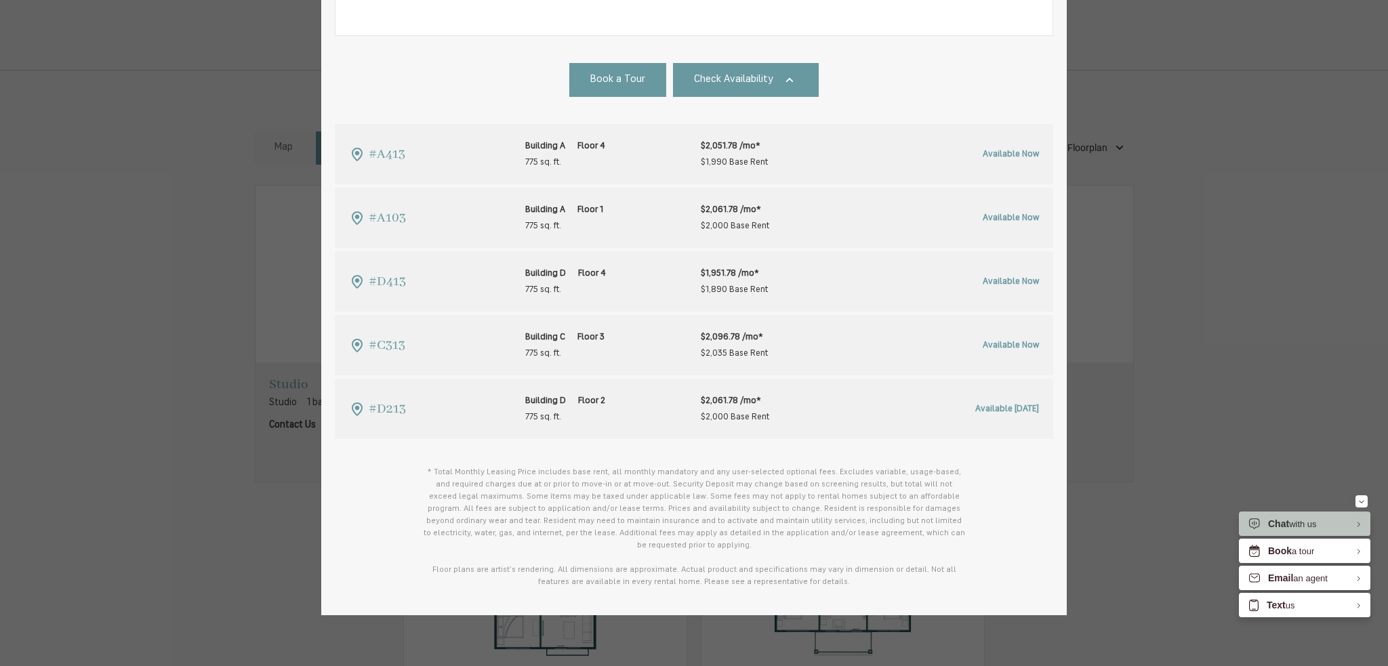
click at [149, 213] on div "A2 1 bed 1 bath 775 sq. ft. $1,951.78 - $2,096.78 /mo* $1,890 - $2,035 Base Ren…" at bounding box center [694, 333] width 1388 height 666
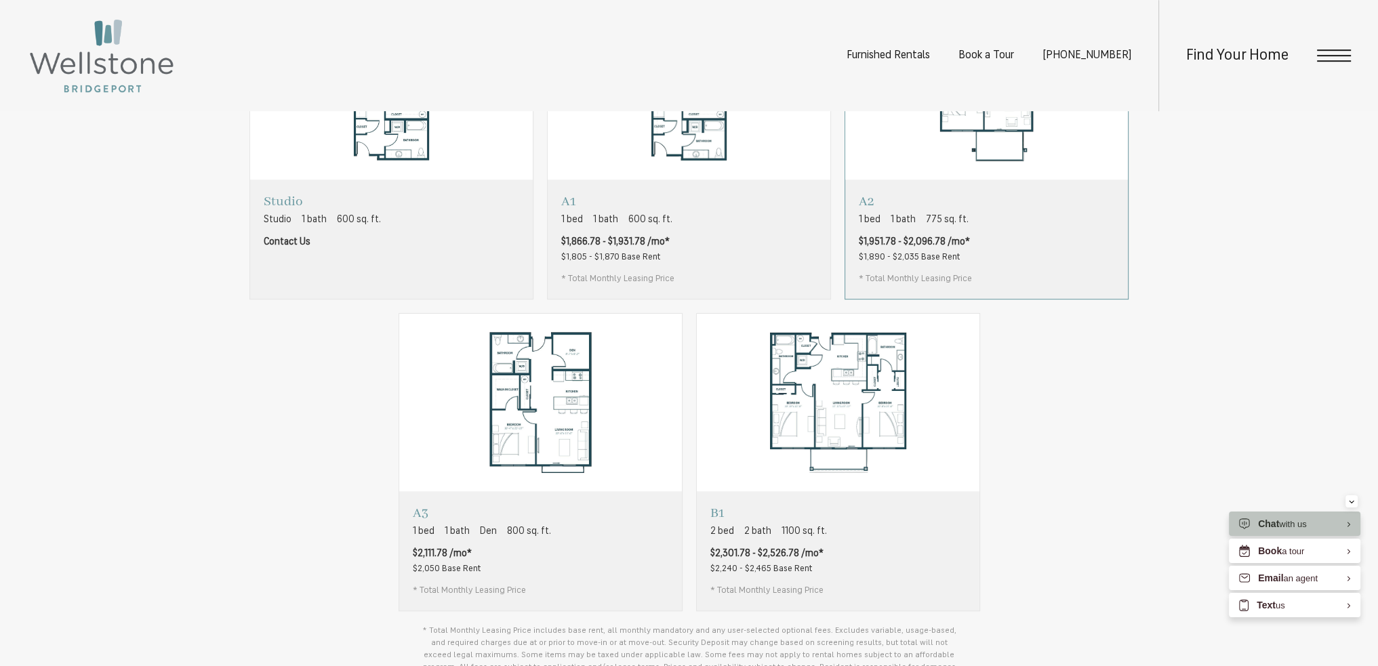
scroll to position [1016, 0]
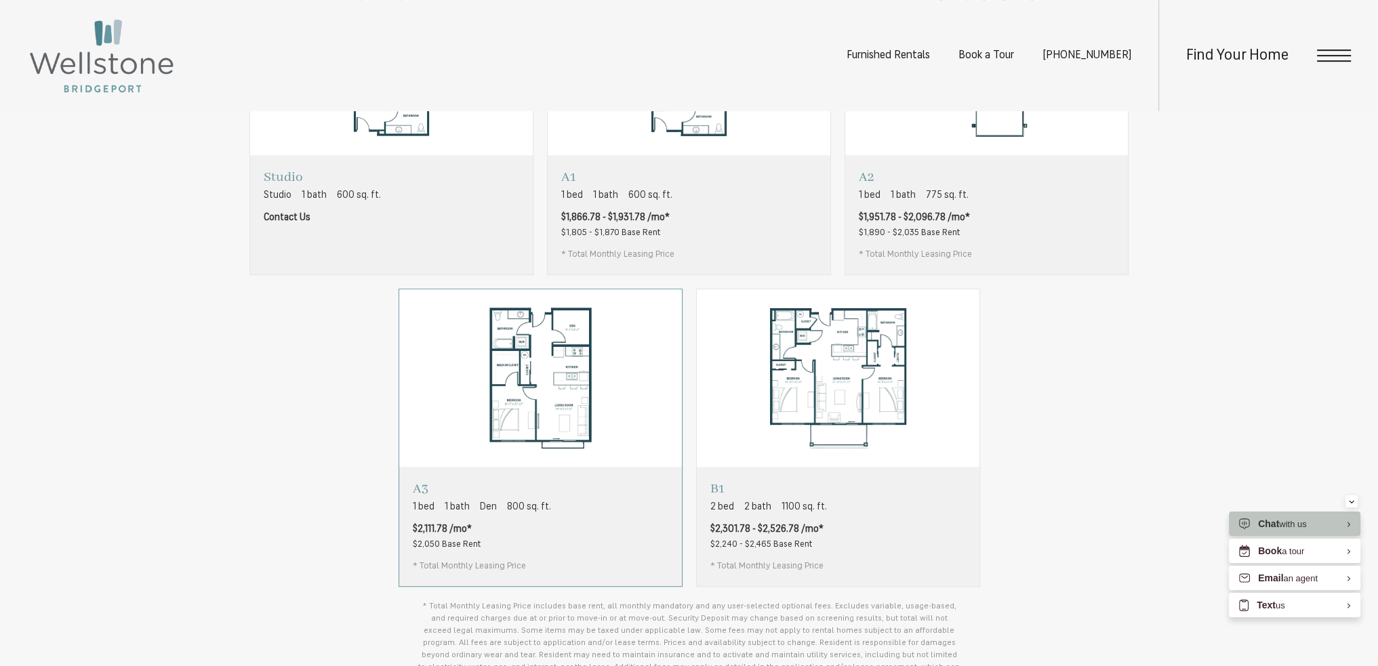
click at [517, 485] on div "A3 1 bed 1 bath Den 800 sq. ft. $2,111.78 /mo* $2,050 Base Rent * Total Monthly…" at bounding box center [540, 526] width 283 height 119
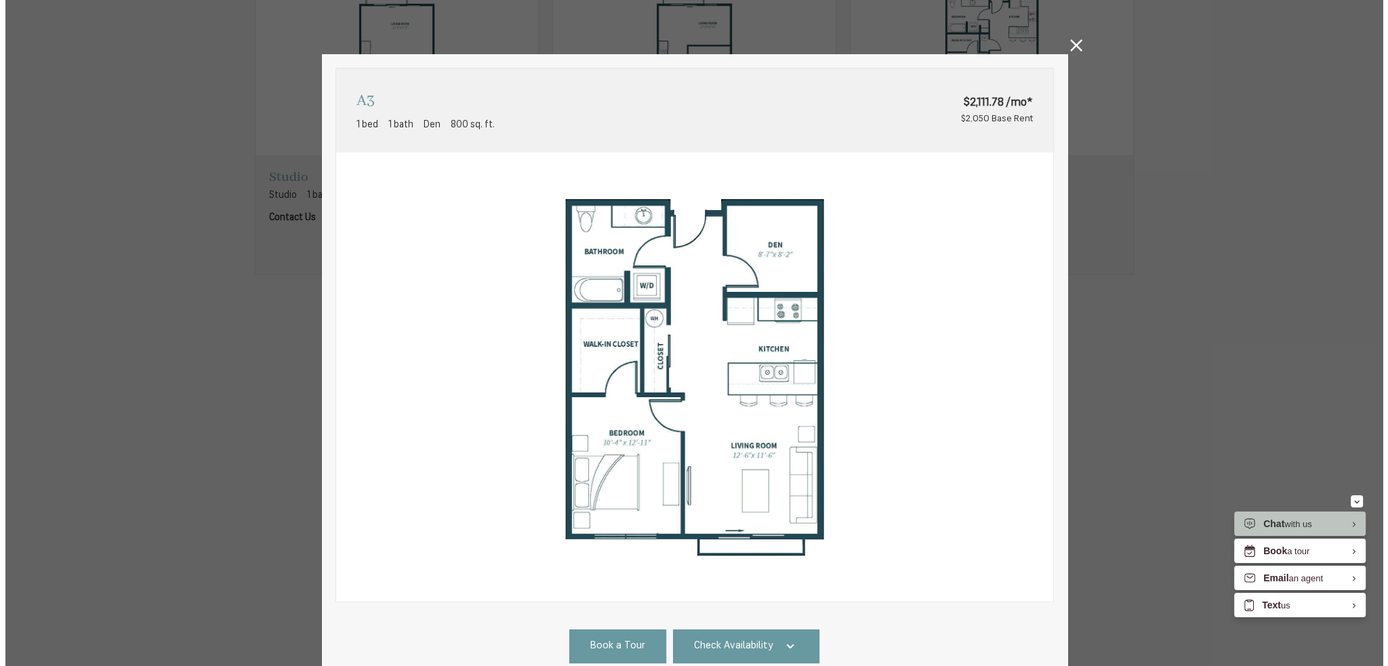
scroll to position [0, 0]
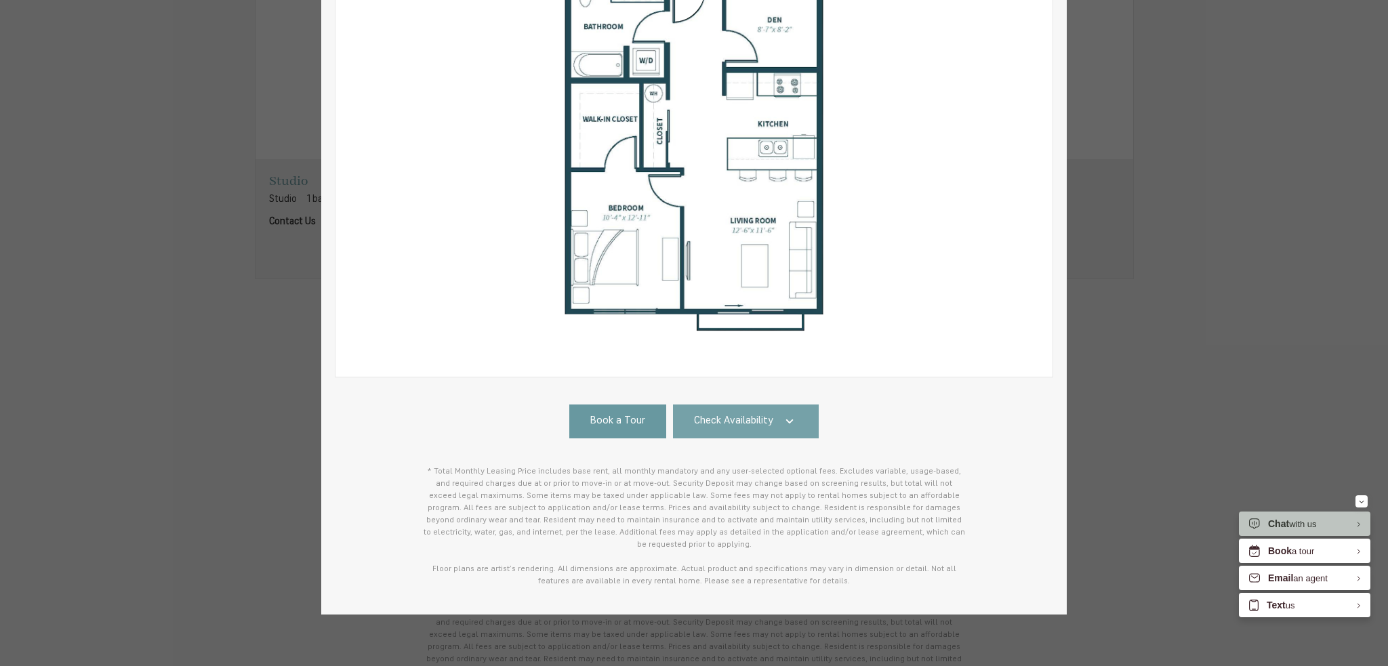
click at [724, 422] on span "Check Availability" at bounding box center [733, 422] width 79 height 16
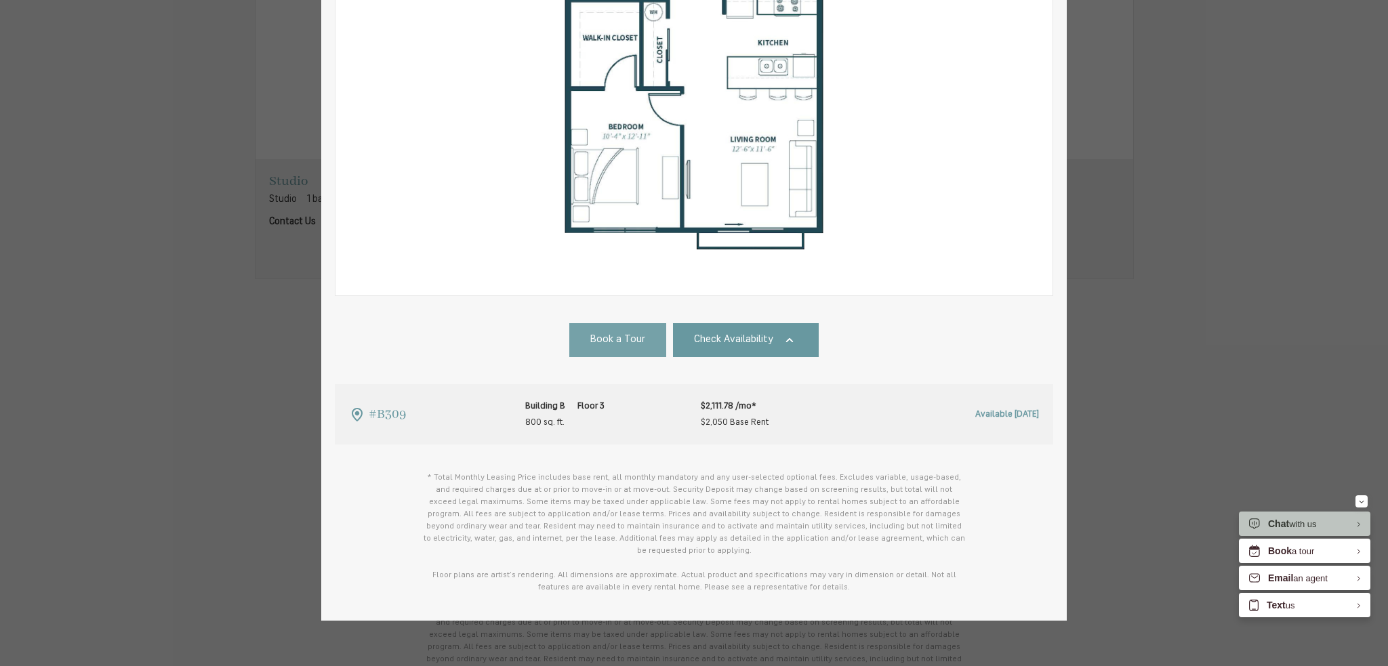
scroll to position [312, 0]
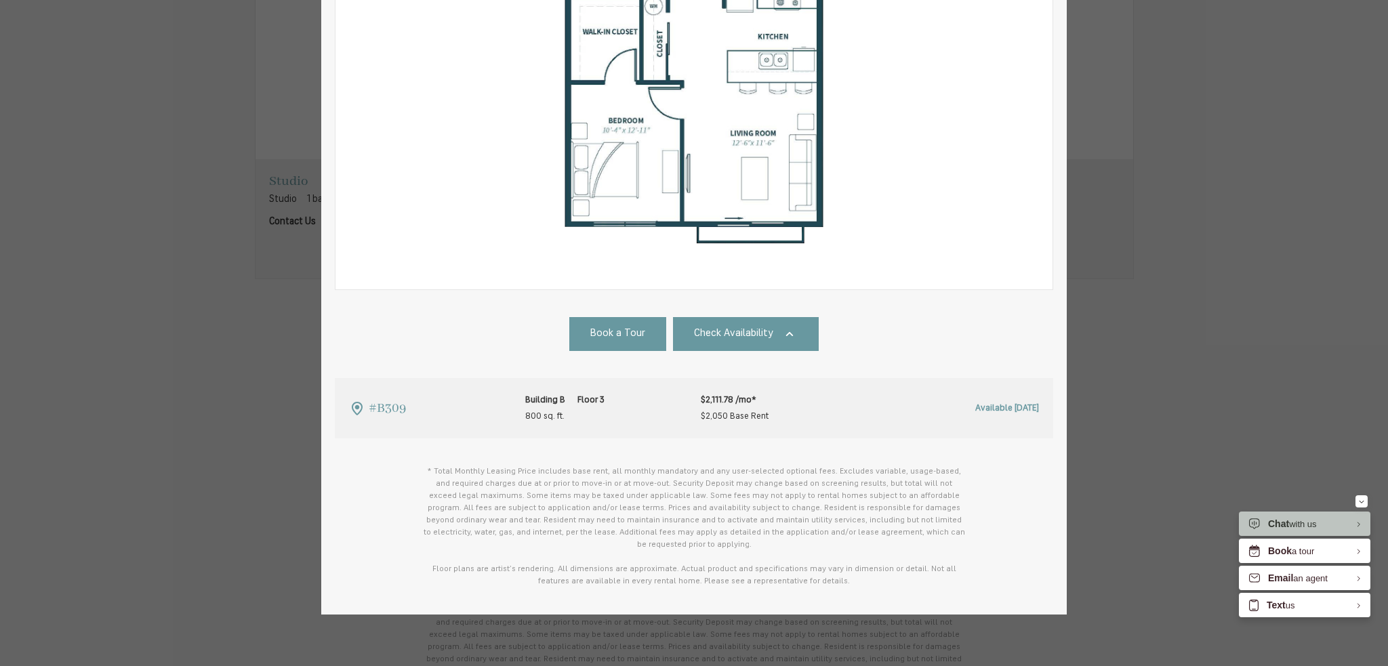
click at [239, 295] on div "A3 1 bed 1 bath Den 800 sq. ft. $2,111.78 /mo* $2,050 Base Rent 2D 3D" at bounding box center [694, 333] width 1388 height 666
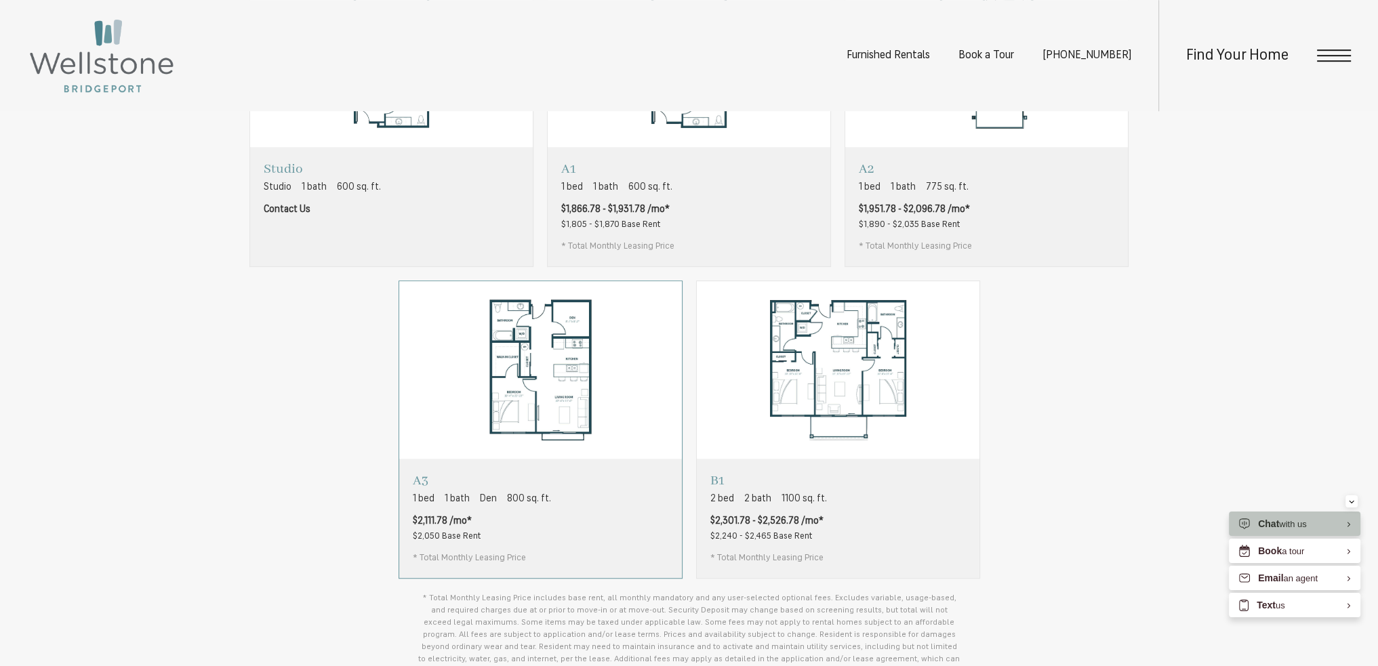
scroll to position [1084, 0]
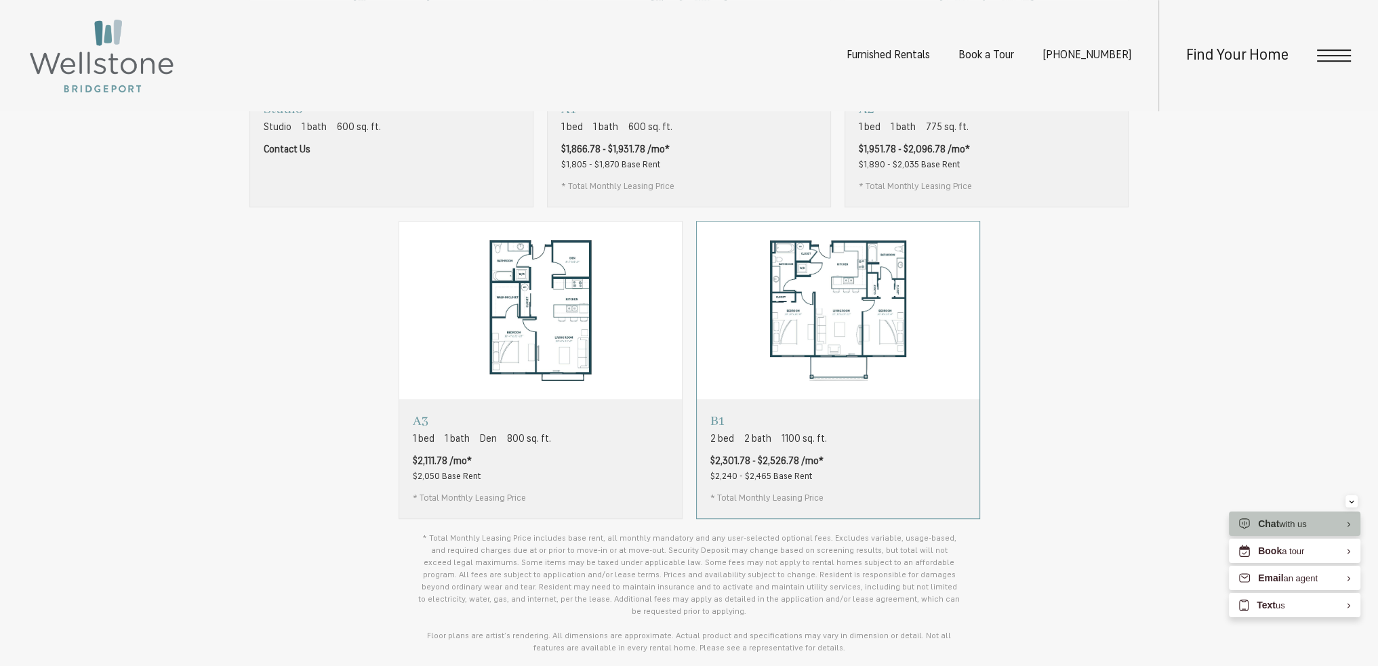
click at [830, 463] on div "B1 2 bed 2 bath 1100 sq. ft. $2,301.78 - $2,526.78 /mo* $2,240 - $2,465 Base Re…" at bounding box center [838, 458] width 283 height 119
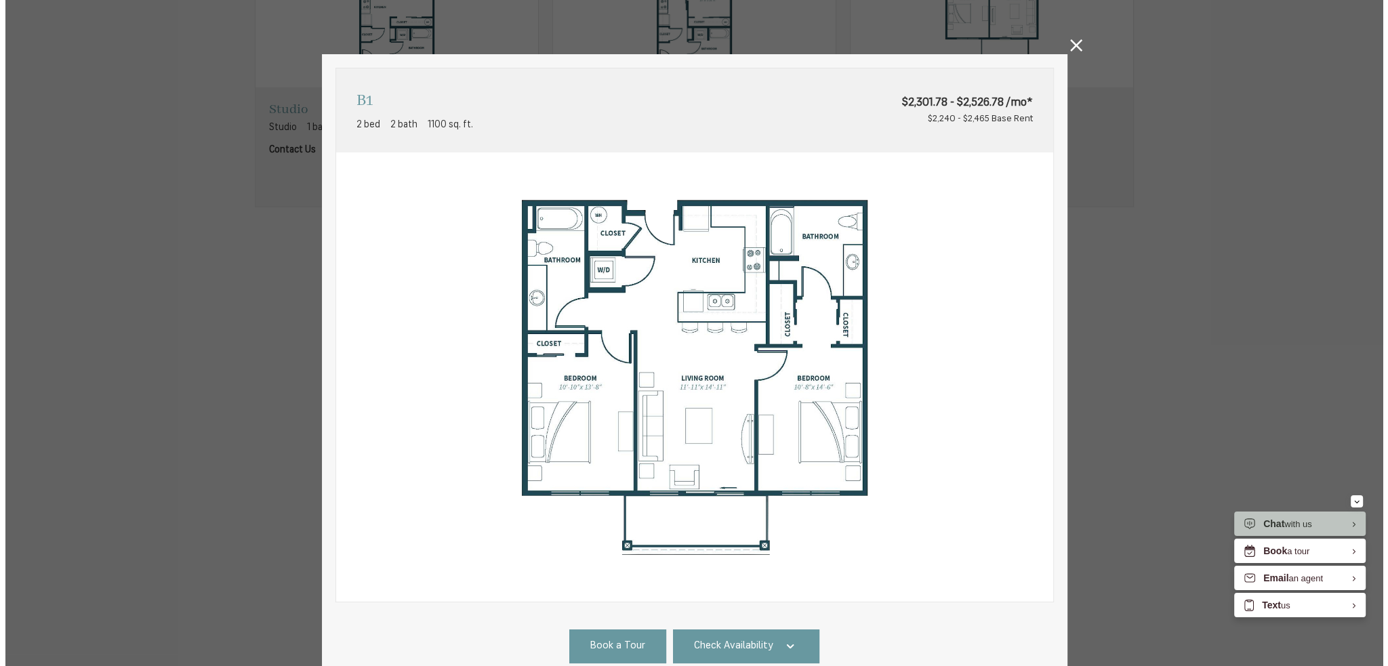
scroll to position [0, 0]
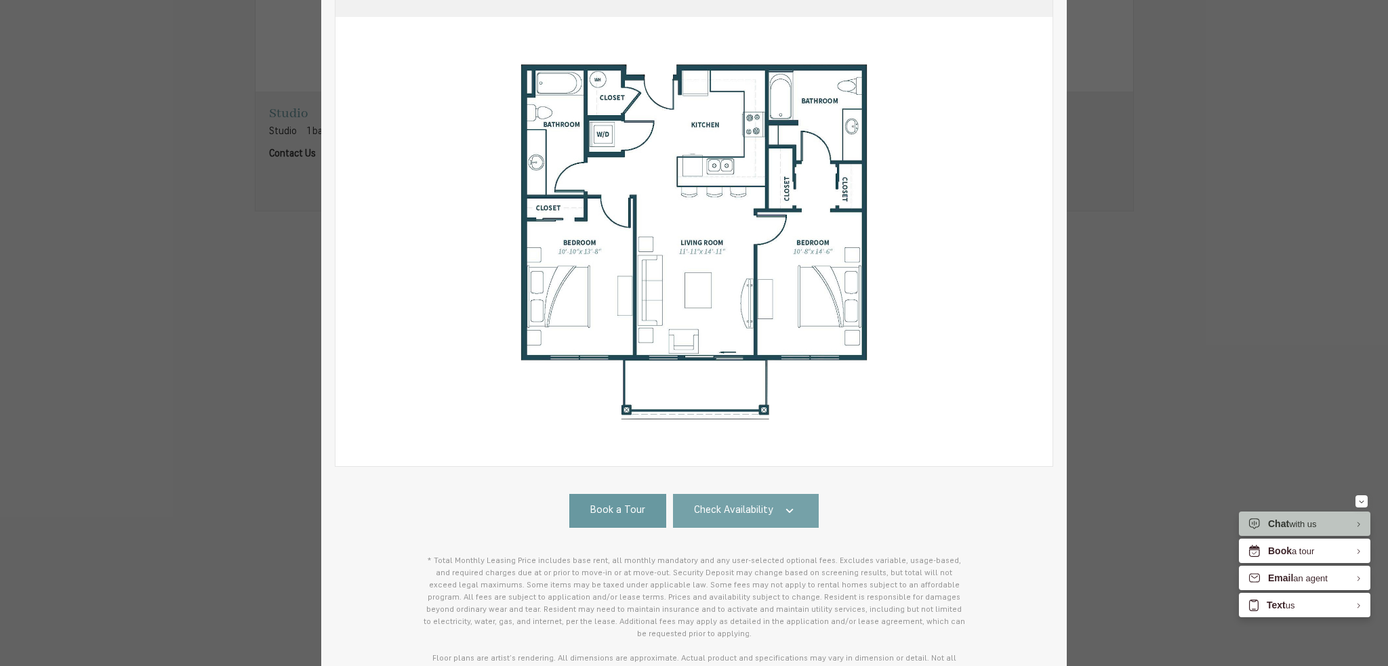
click at [732, 501] on link "Check Availability" at bounding box center [746, 511] width 146 height 34
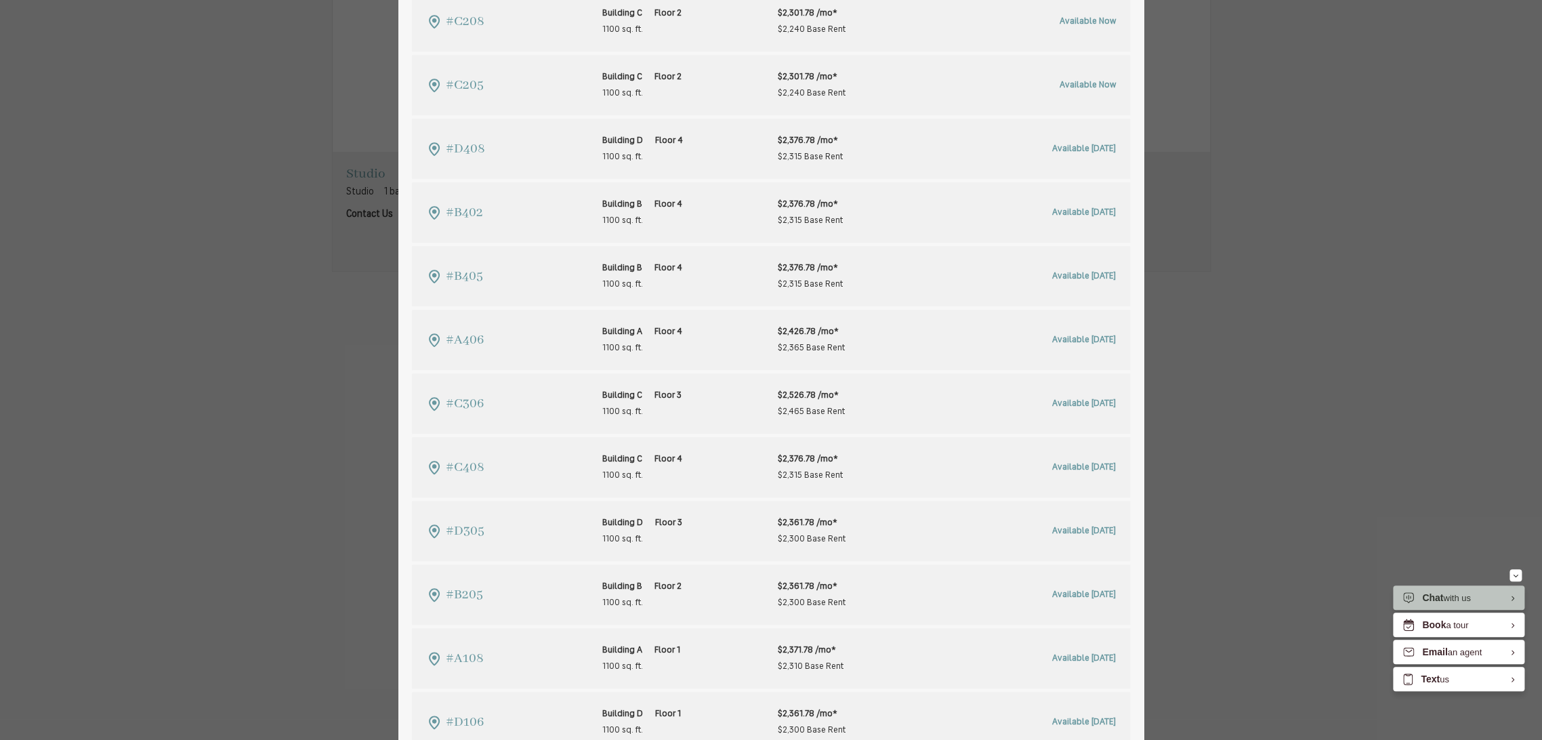
scroll to position [702, 0]
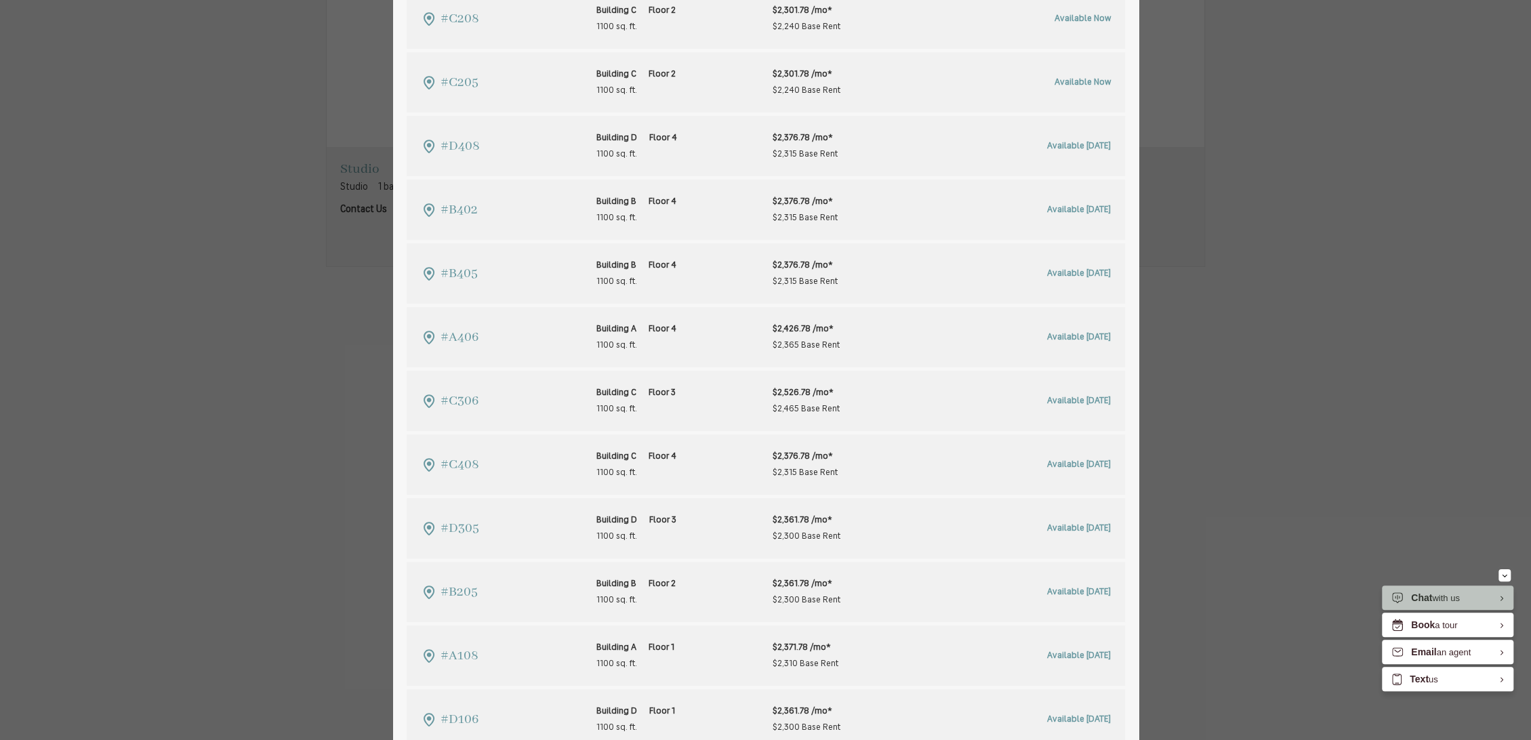
drag, startPoint x: 242, startPoint y: 169, endPoint x: 262, endPoint y: 166, distance: 19.9
click at [242, 169] on div "B1 2 bed 2 bath 1100 sq. ft. $2,301.78 - $2,526.78 /mo* $2,240 - $2,465 Base Re…" at bounding box center [765, 370] width 1531 height 740
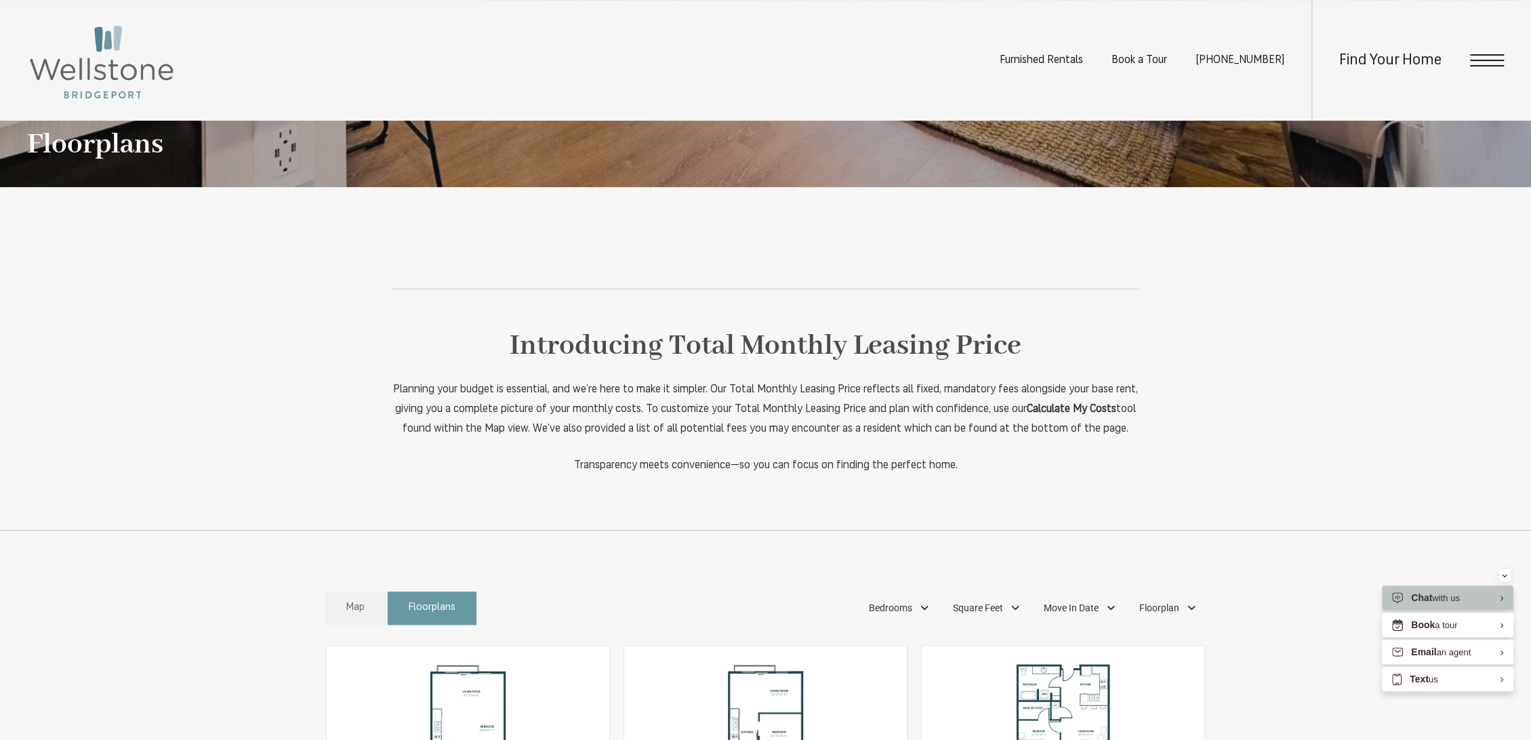
scroll to position [557, 0]
